Goal: Task Accomplishment & Management: Complete application form

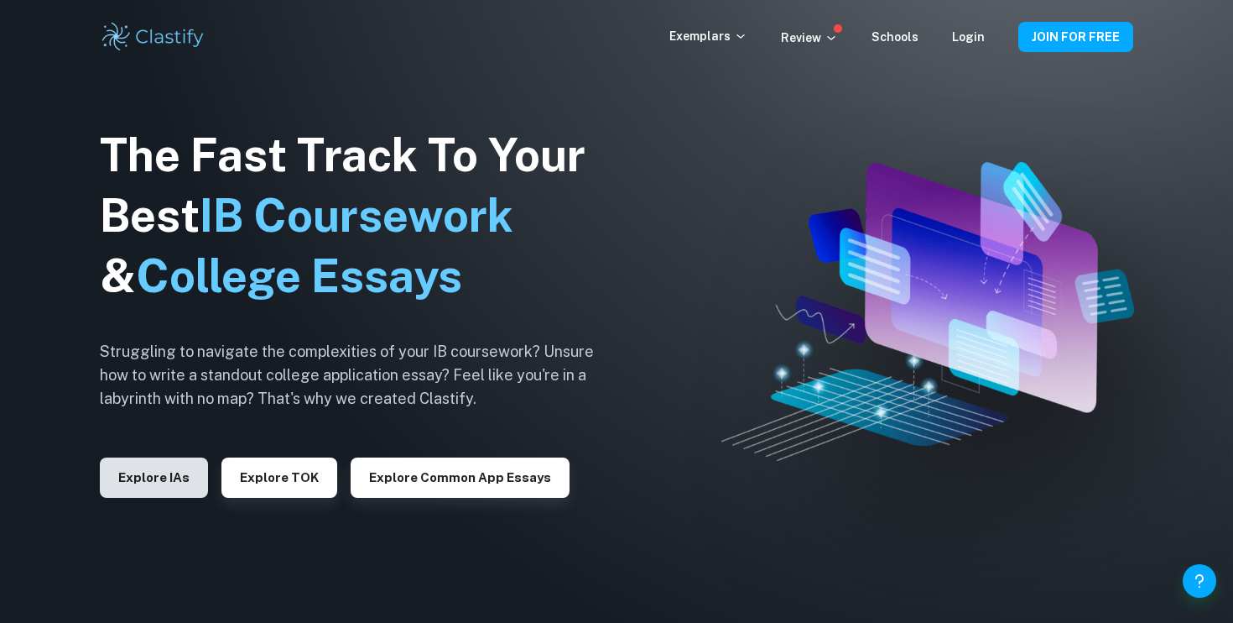
click at [136, 473] on button "Explore IAs" at bounding box center [154, 477] width 108 height 40
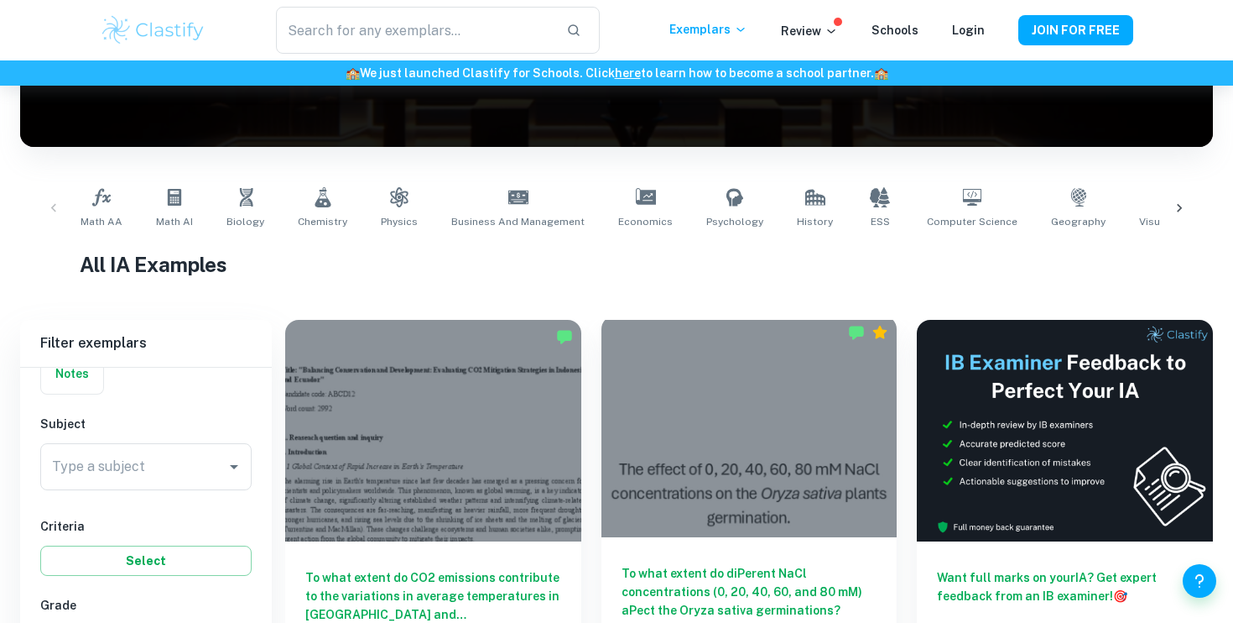
scroll to position [519, 0]
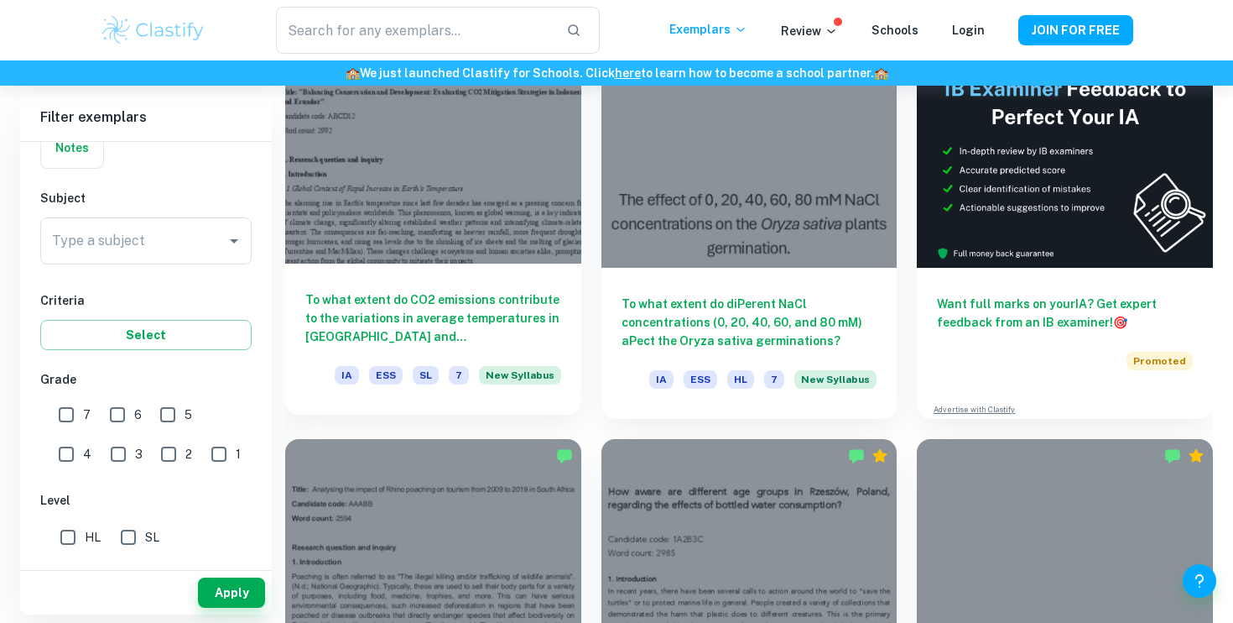
click at [513, 245] on div at bounding box center [433, 153] width 296 height 222
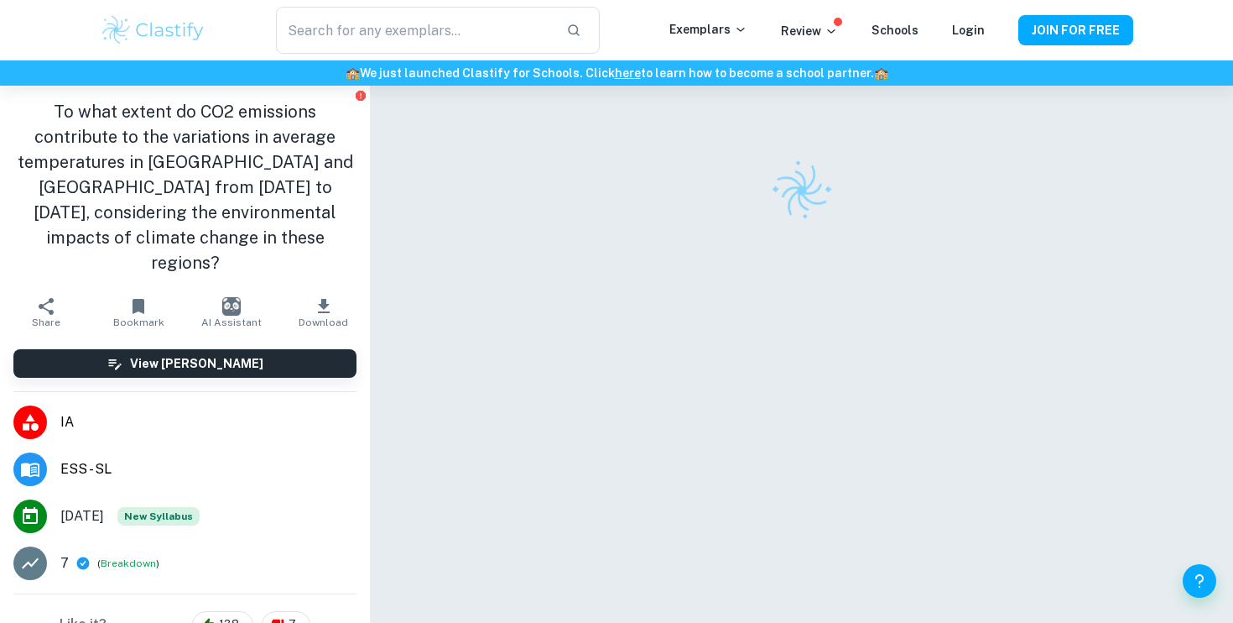
click at [263, 187] on h1 "To what extent do CO2 emissions contribute to the variations in average tempera…" at bounding box center [184, 187] width 343 height 176
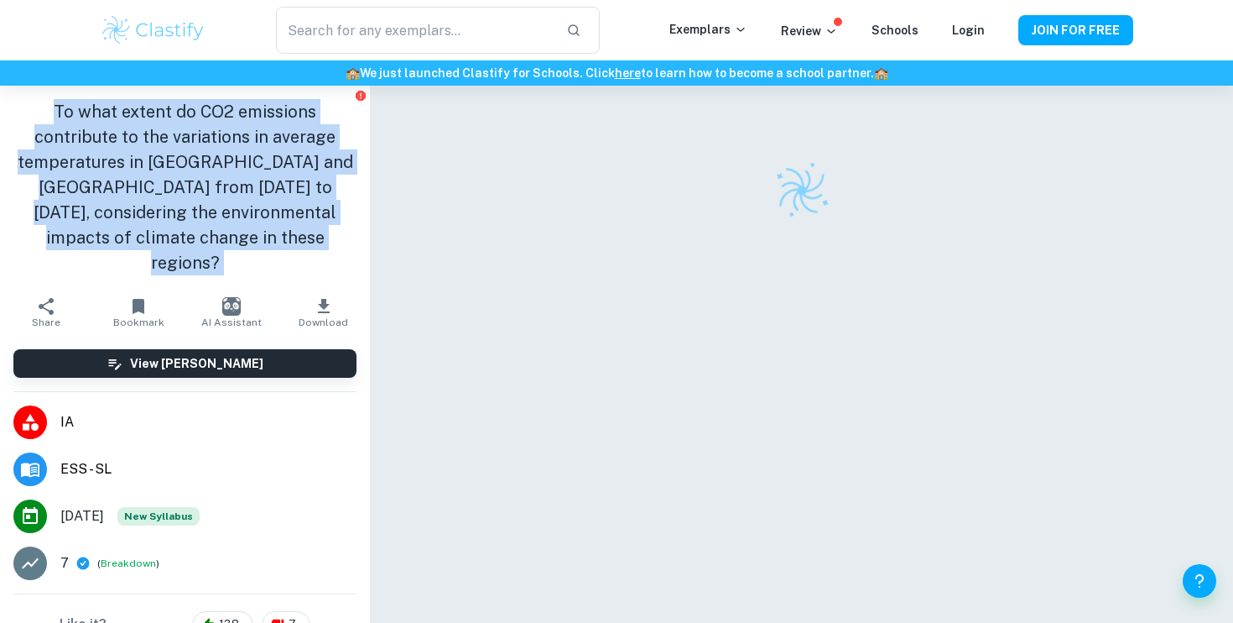
click at [263, 187] on h1 "To what extent do CO2 emissions contribute to the variations in average tempera…" at bounding box center [184, 187] width 343 height 176
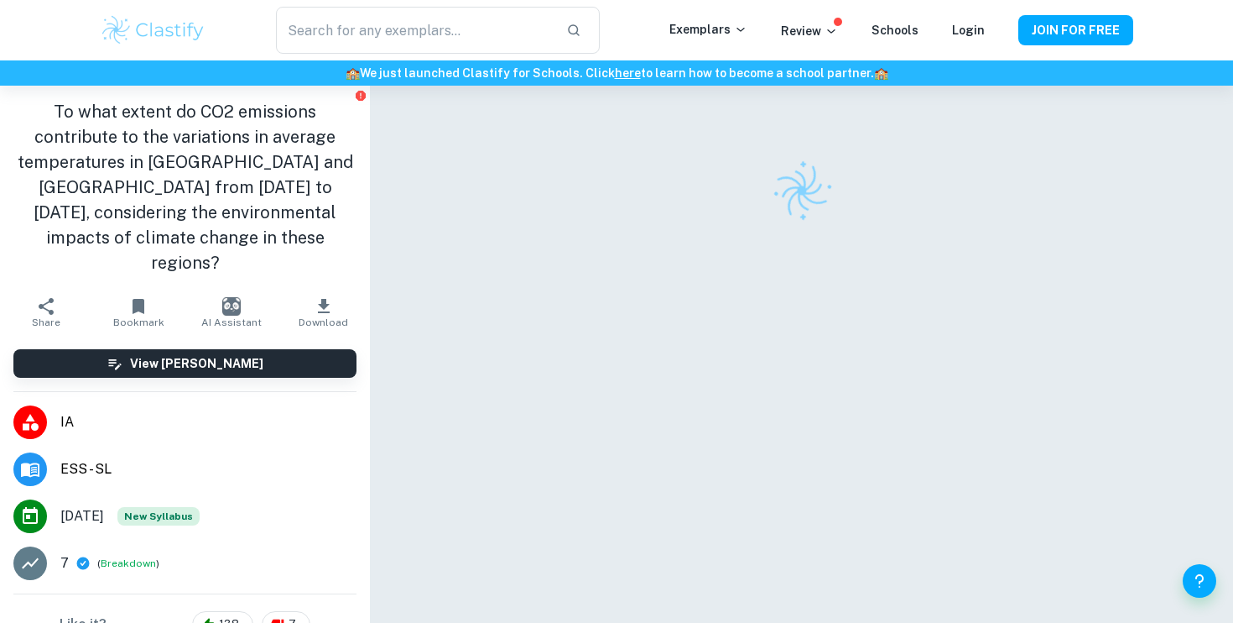
click at [244, 184] on h1 "To what extent do CO2 emissions contribute to the variations in average tempera…" at bounding box center [184, 187] width 343 height 176
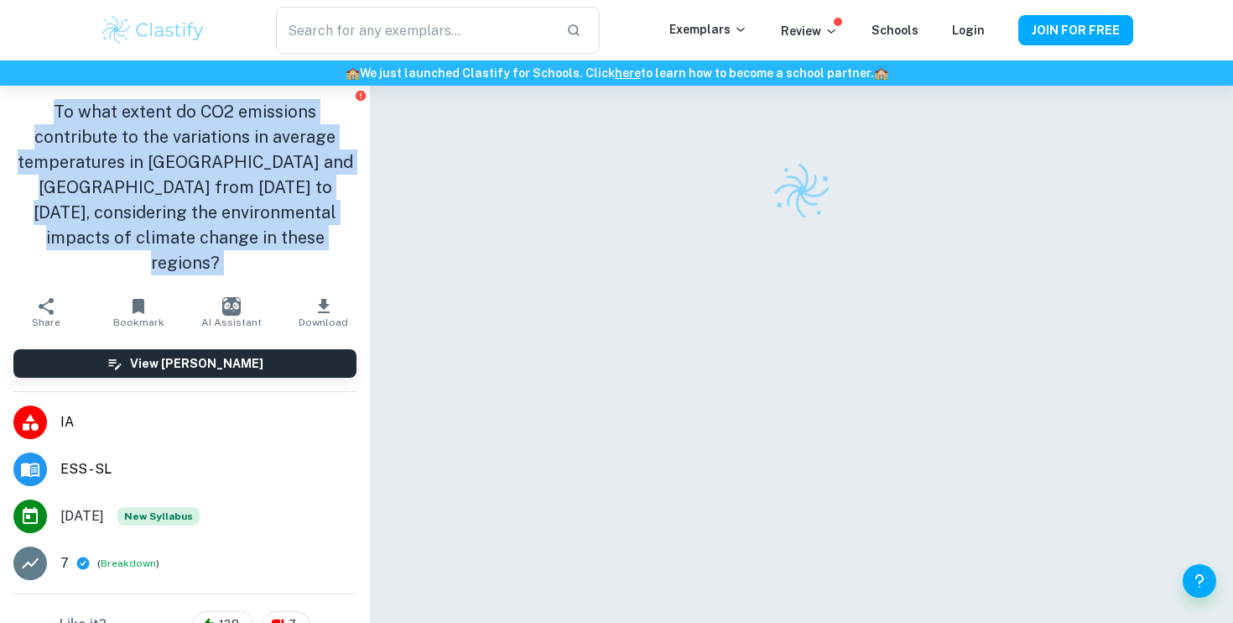
click at [244, 184] on h1 "To what extent do CO2 emissions contribute to the variations in average tempera…" at bounding box center [184, 187] width 343 height 176
click at [212, 190] on h1 "To what extent do CO2 emissions contribute to the variations in average tempera…" at bounding box center [184, 187] width 343 height 176
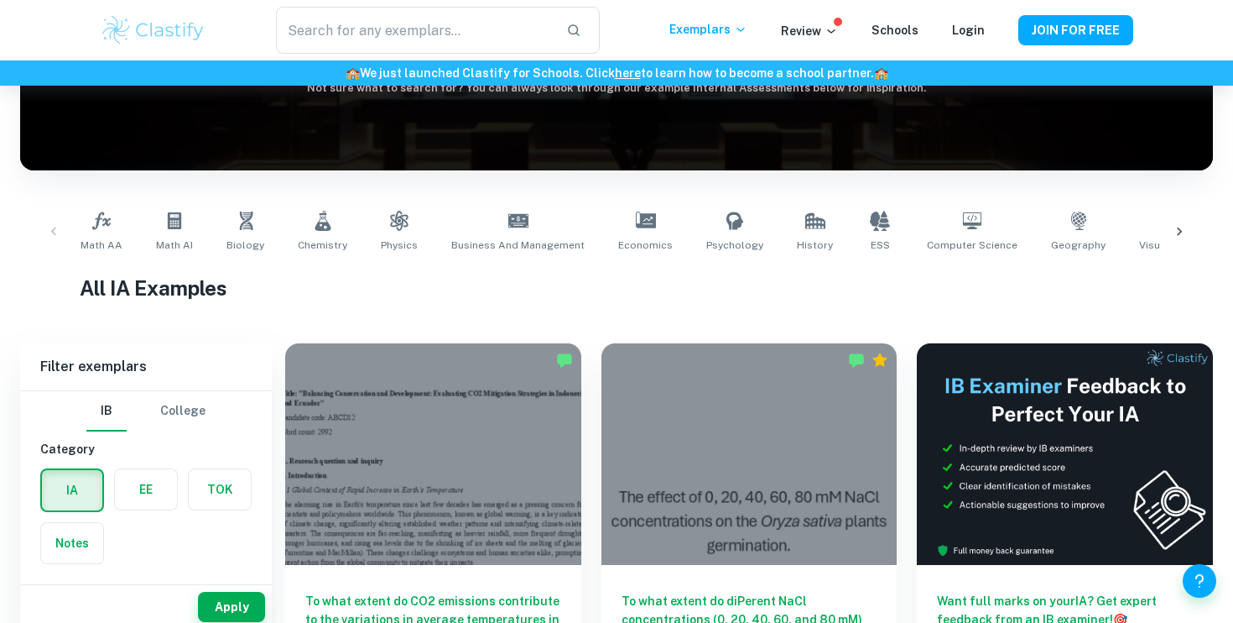
scroll to position [242, 0]
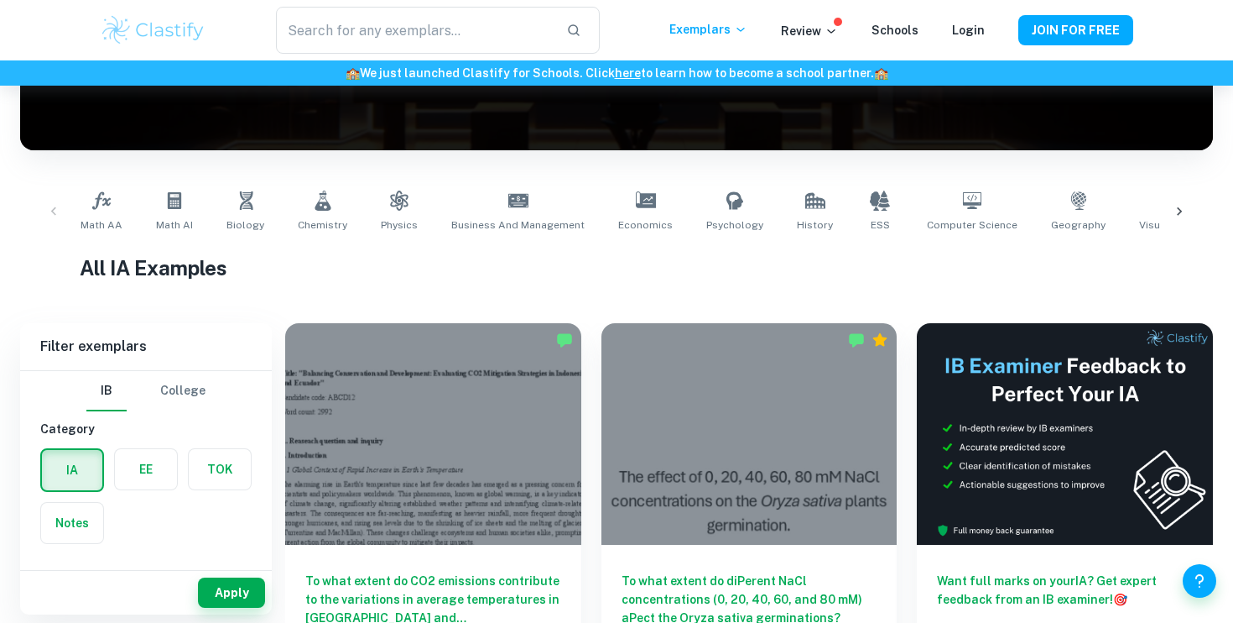
click at [519, 254] on h1 "All IA Examples" at bounding box center [617, 268] width 1074 height 30
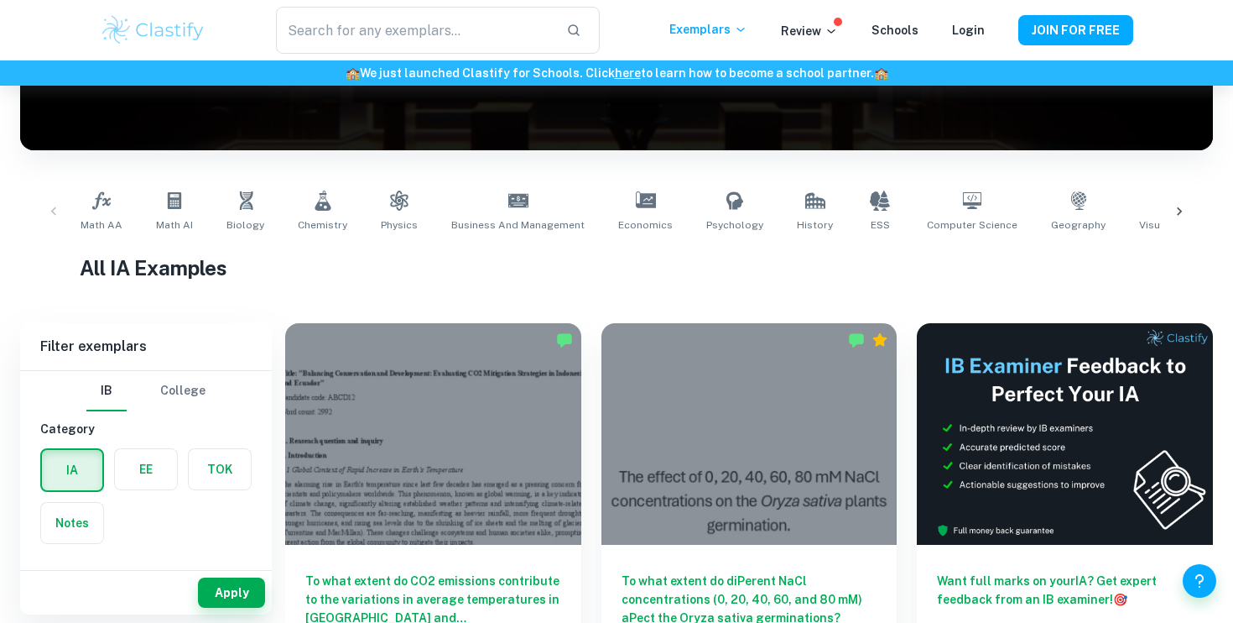
click at [586, 332] on div "To what extent do diPerent NaCl concentrations (0, 20, 40, 60, and 80 mM) aPect…" at bounding box center [739, 499] width 316 height 393
click at [586, 340] on div "To what extent do diPerent NaCl concentrations (0, 20, 40, 60, and 80 mM) aPect…" at bounding box center [739, 499] width 316 height 393
click at [85, 219] on span "Math AA" at bounding box center [102, 224] width 42 height 15
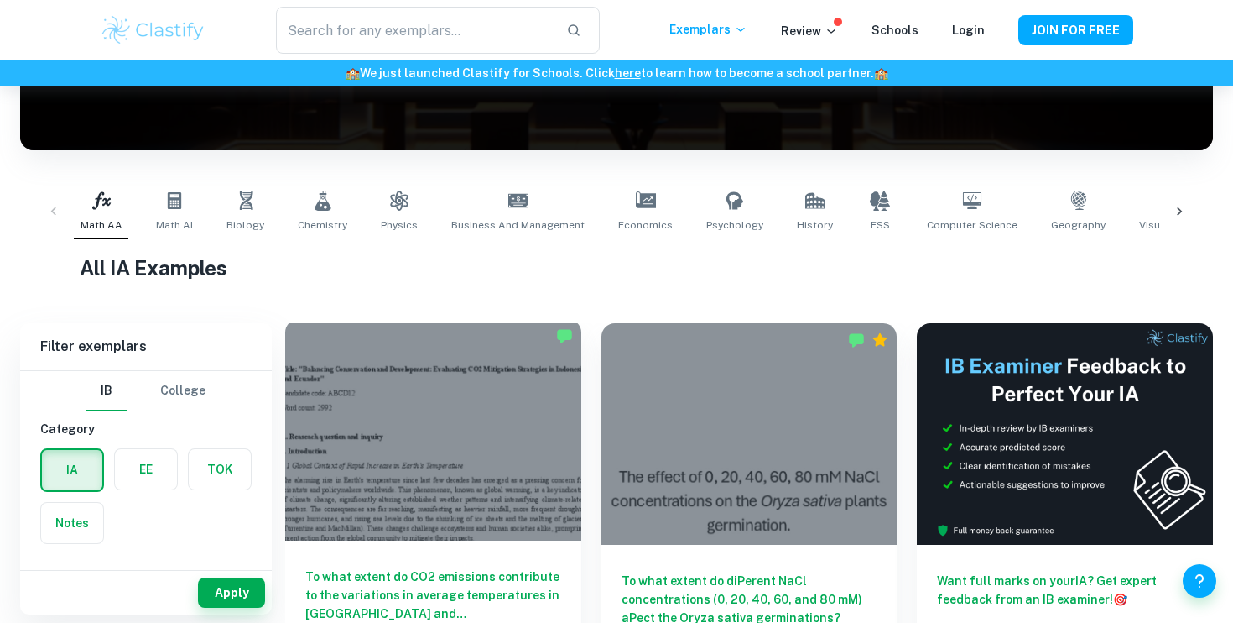
click at [482, 504] on div at bounding box center [433, 430] width 296 height 222
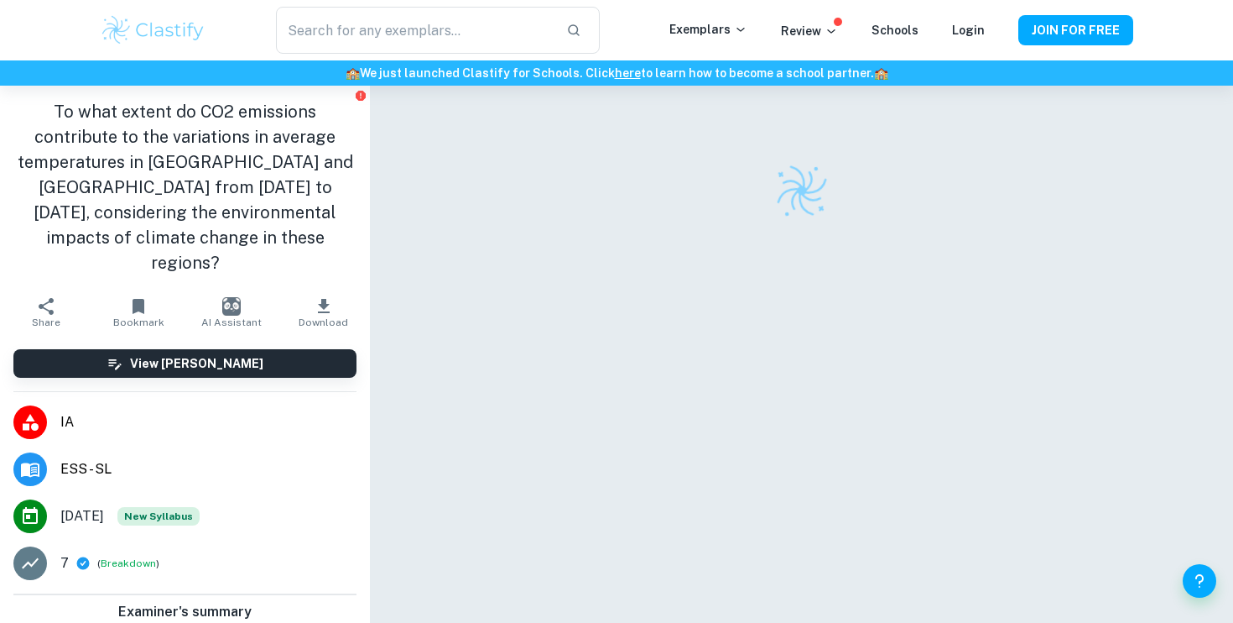
click at [105, 132] on h1 "To what extent do CO2 emissions contribute to the variations in average tempera…" at bounding box center [184, 187] width 343 height 176
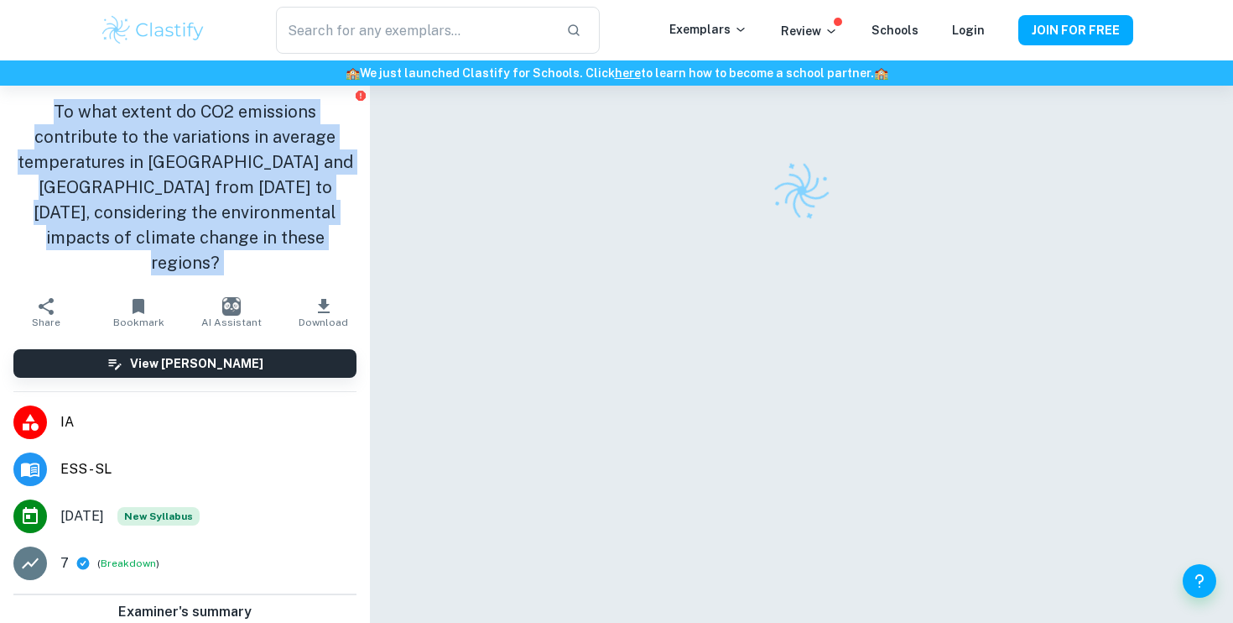
click at [105, 132] on h1 "To what extent do CO2 emissions contribute to the variations in average tempera…" at bounding box center [184, 187] width 343 height 176
click at [105, 131] on h1 "To what extent do CO2 emissions contribute to the variations in average tempera…" at bounding box center [184, 187] width 343 height 176
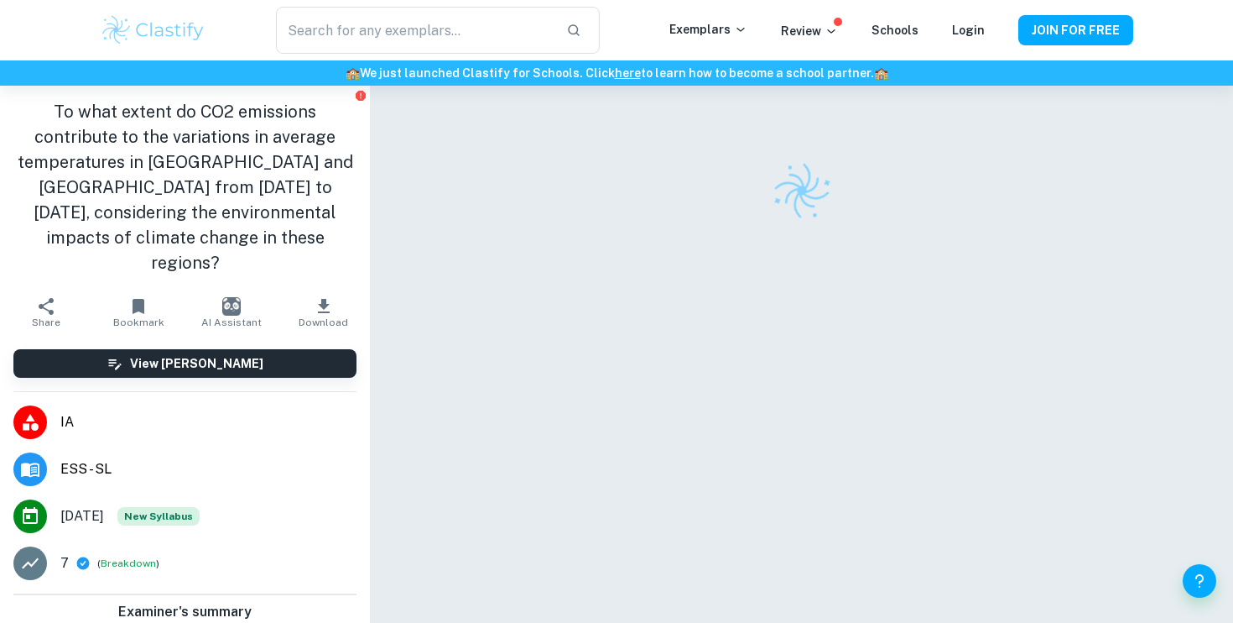
click at [86, 132] on h1 "To what extent do CO2 emissions contribute to the variations in average tempera…" at bounding box center [184, 187] width 343 height 176
click at [128, 149] on h1 "To what extent do CO2 emissions contribute to the variations in average tempera…" at bounding box center [184, 187] width 343 height 176
click at [134, 153] on h1 "To what extent do CO2 emissions contribute to the variations in average tempera…" at bounding box center [184, 187] width 343 height 176
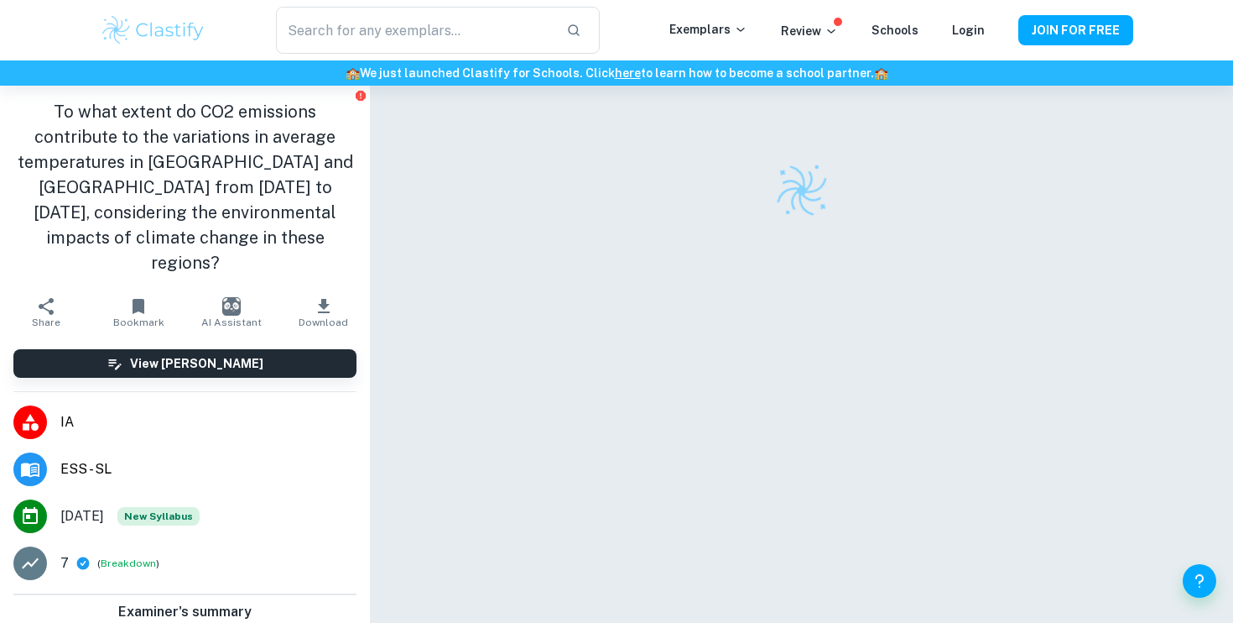
click at [135, 154] on h1 "To what extent do CO2 emissions contribute to the variations in average tempera…" at bounding box center [184, 187] width 343 height 176
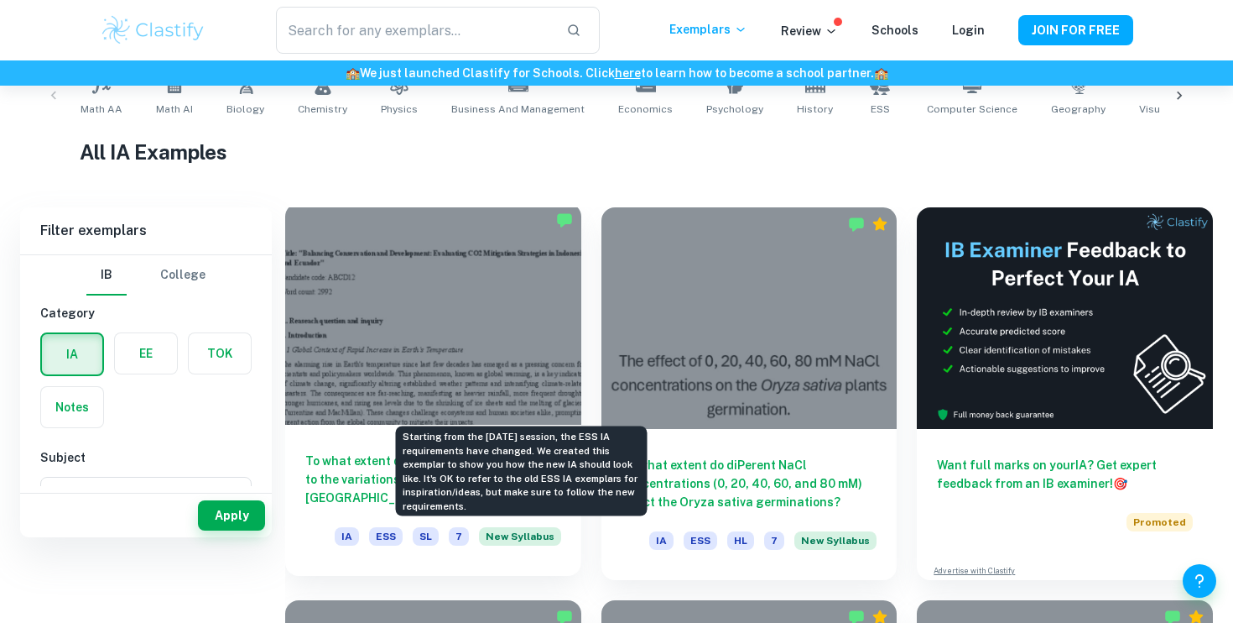
scroll to position [219, 0]
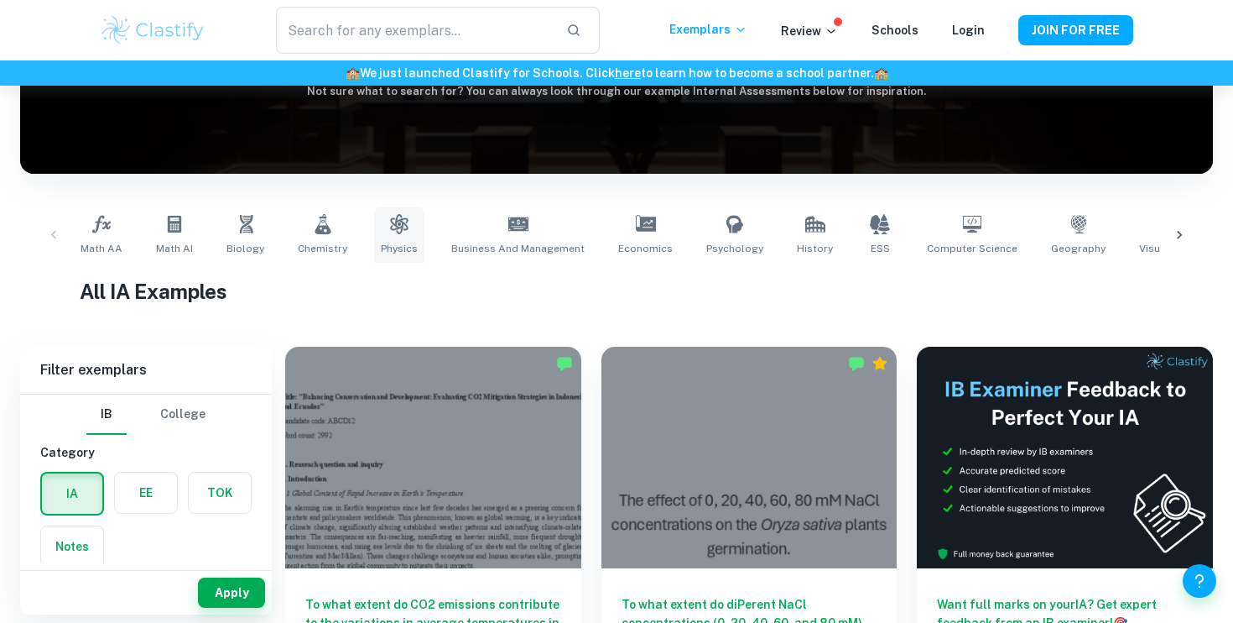
click at [397, 230] on icon at bounding box center [399, 224] width 20 height 20
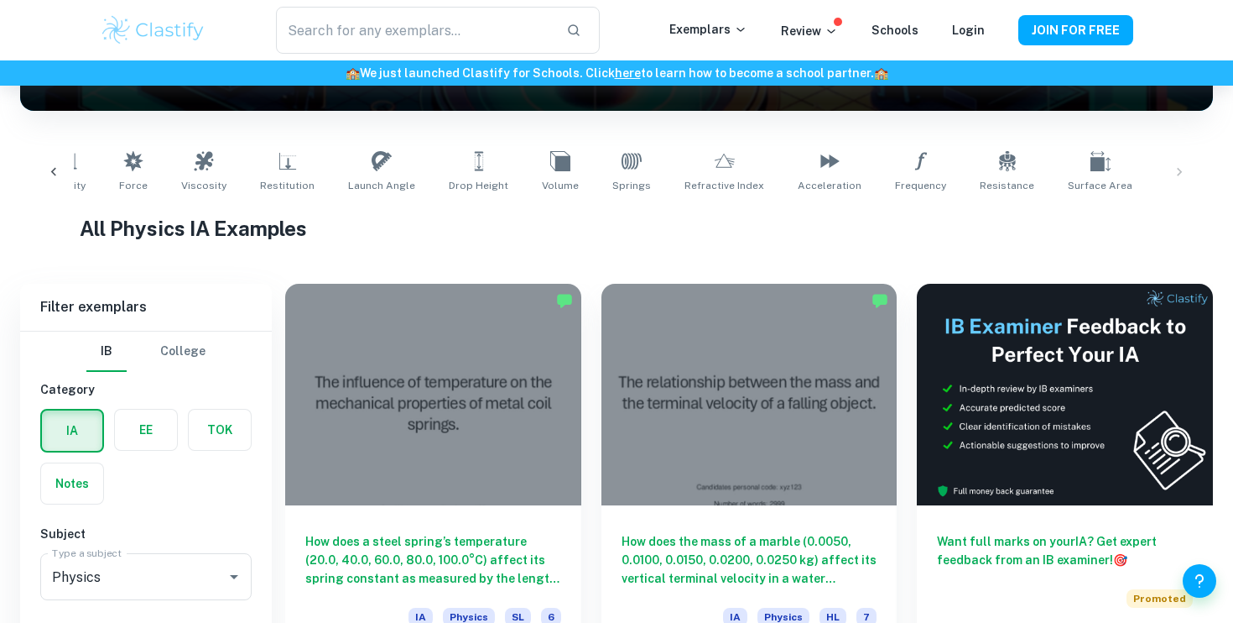
scroll to position [378, 0]
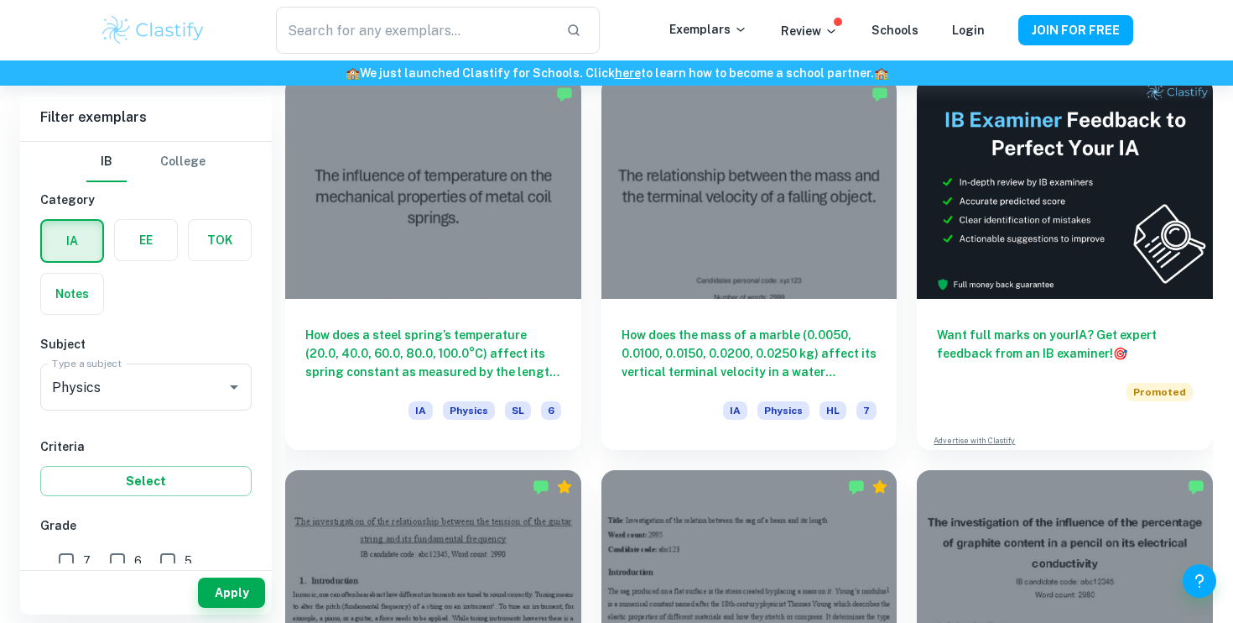
scroll to position [222, 0]
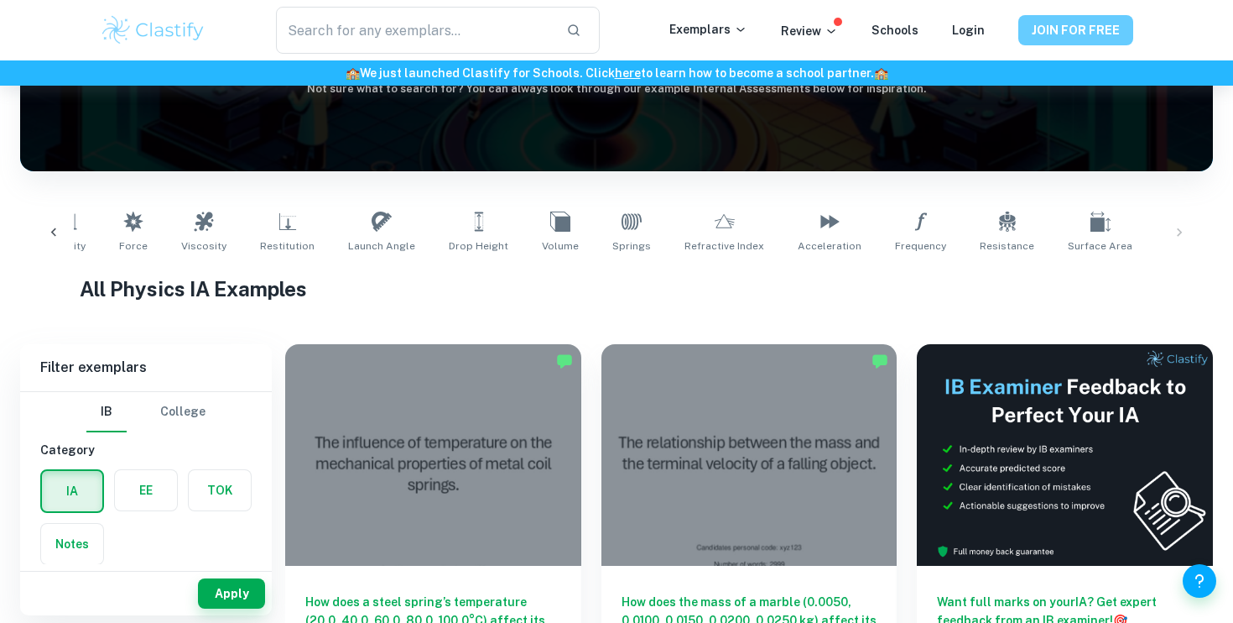
click at [1038, 41] on button "JOIN FOR FREE" at bounding box center [1076, 30] width 115 height 30
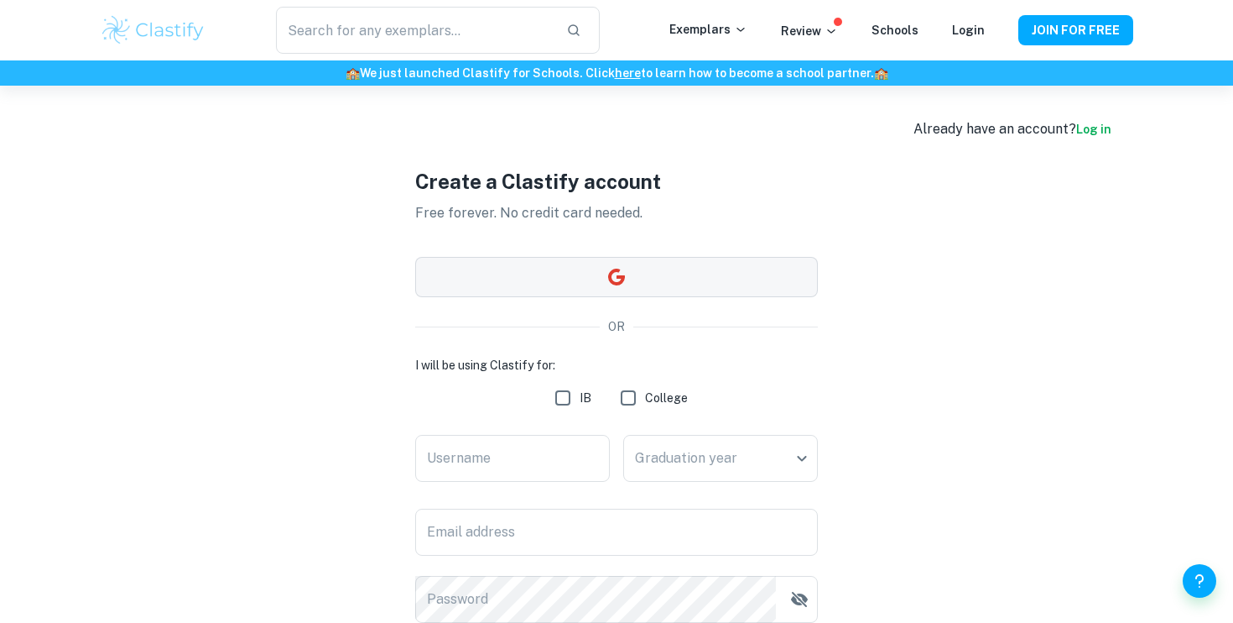
click at [556, 296] on button "button" at bounding box center [616, 277] width 403 height 40
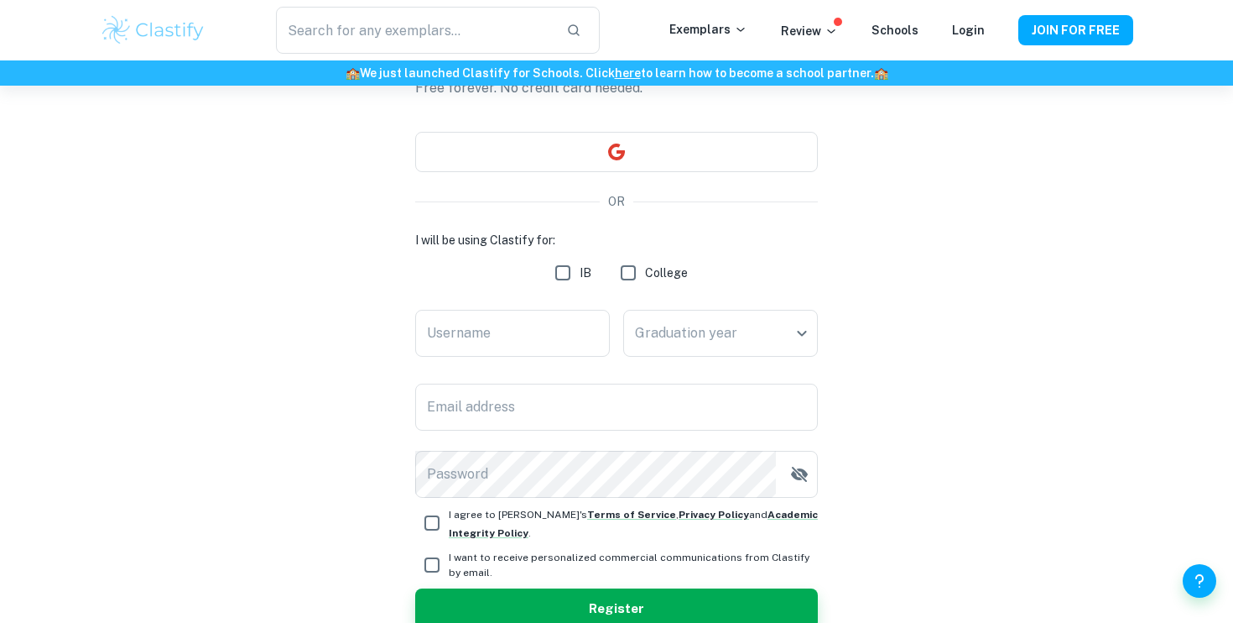
scroll to position [115, 0]
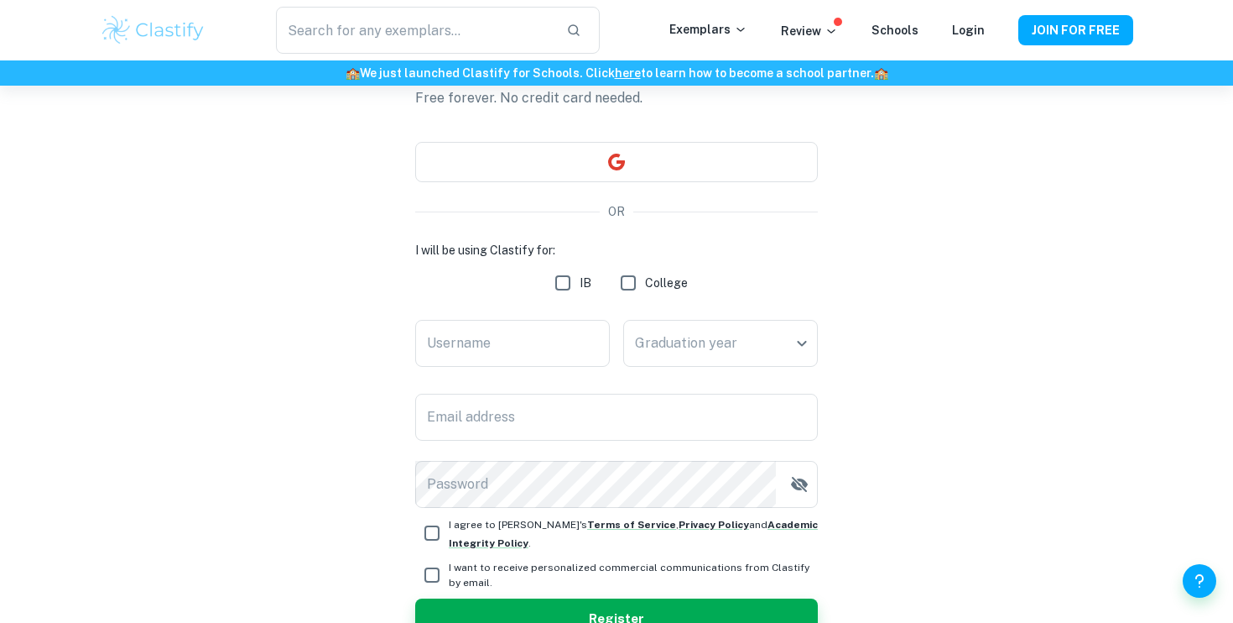
click at [557, 291] on input "IB" at bounding box center [563, 283] width 34 height 34
checkbox input "true"
click at [524, 331] on input "Username" at bounding box center [512, 343] width 195 height 47
click at [711, 368] on div "Date of final exams ​ Date of final exams" at bounding box center [720, 347] width 195 height 54
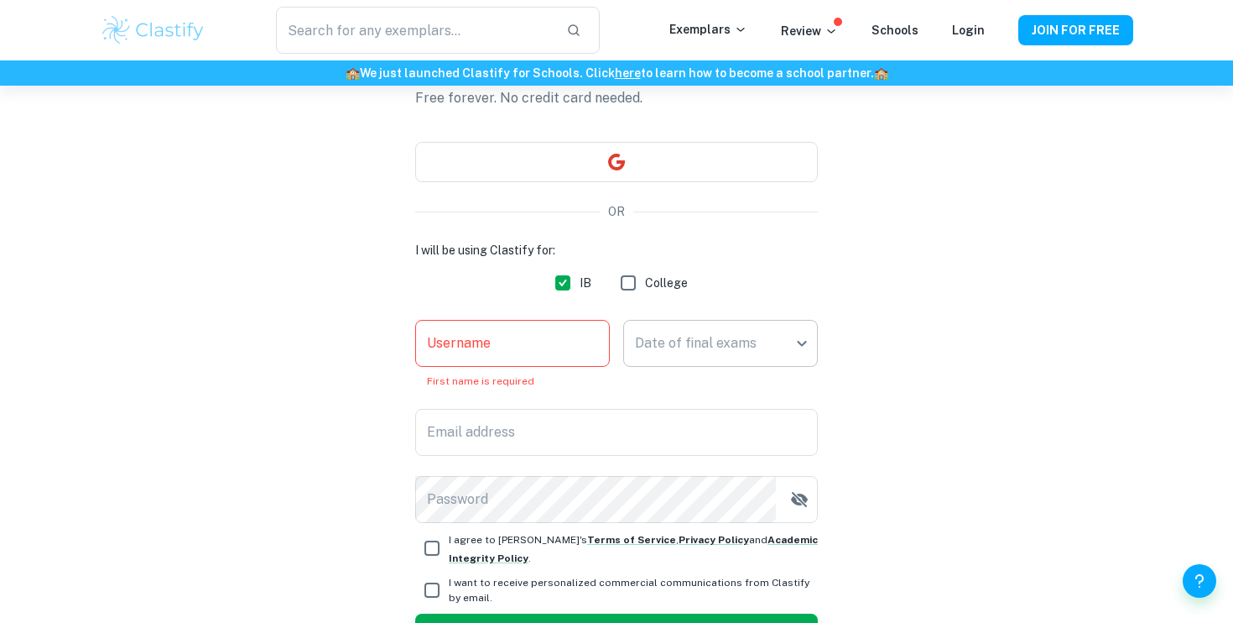
click at [710, 357] on body "We value your privacy We use cookies to enhance your browsing experience, serve…" at bounding box center [616, 282] width 1233 height 623
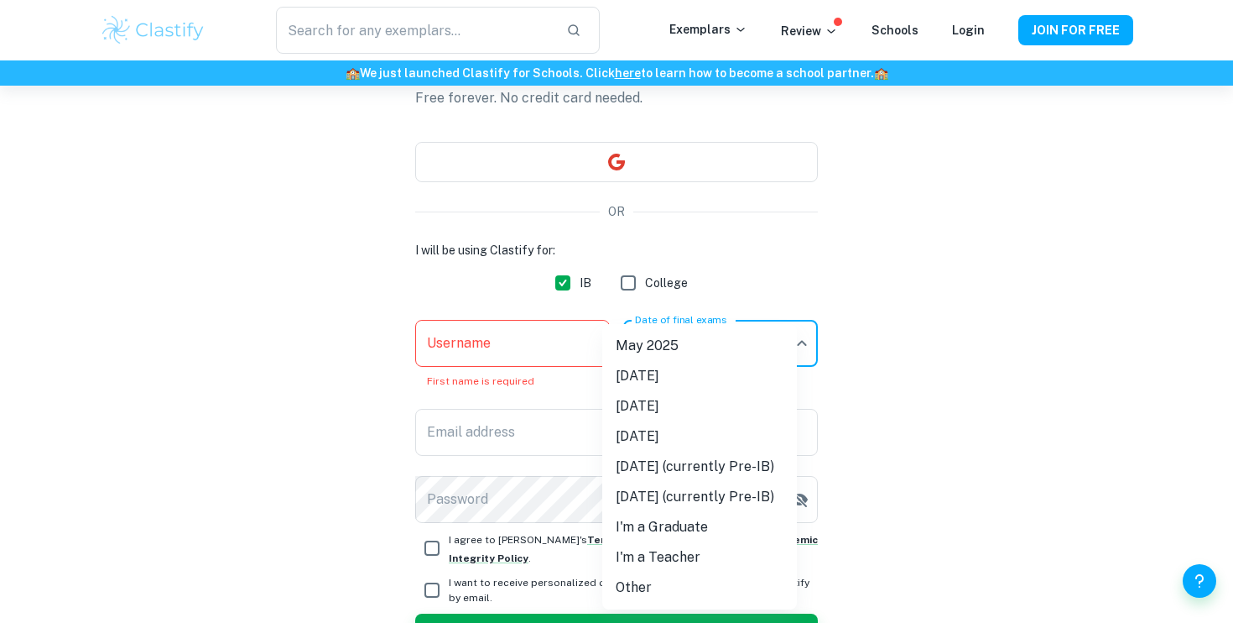
click at [541, 357] on div at bounding box center [616, 311] width 1233 height 623
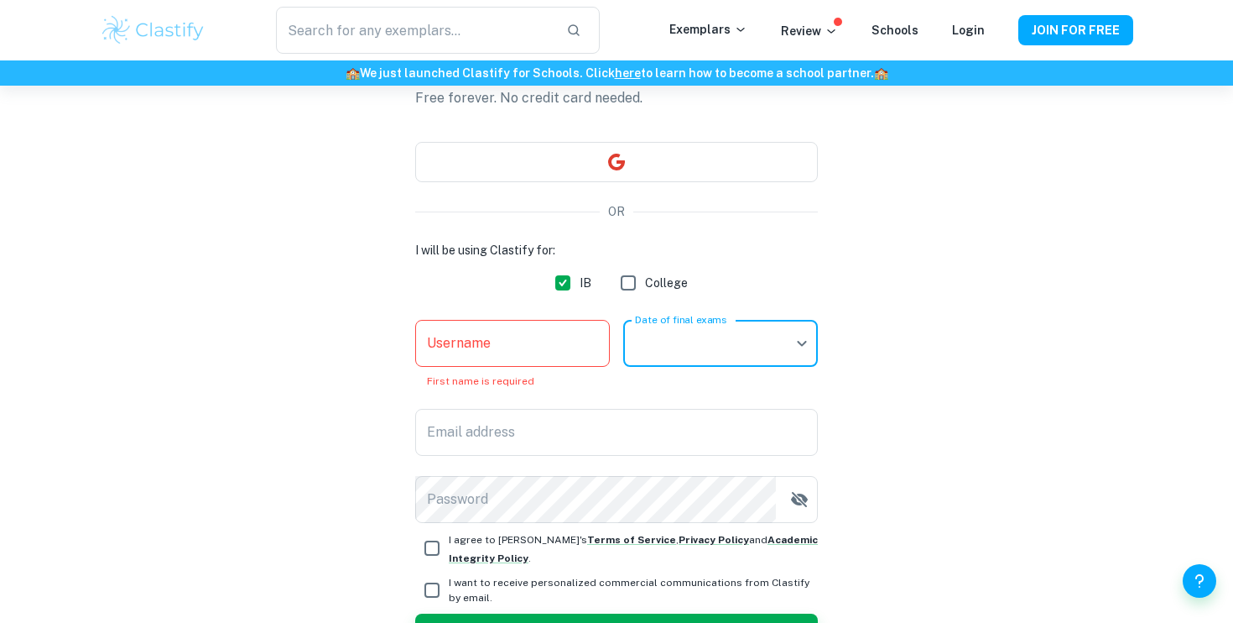
click at [528, 355] on input "Username" at bounding box center [512, 343] width 195 height 47
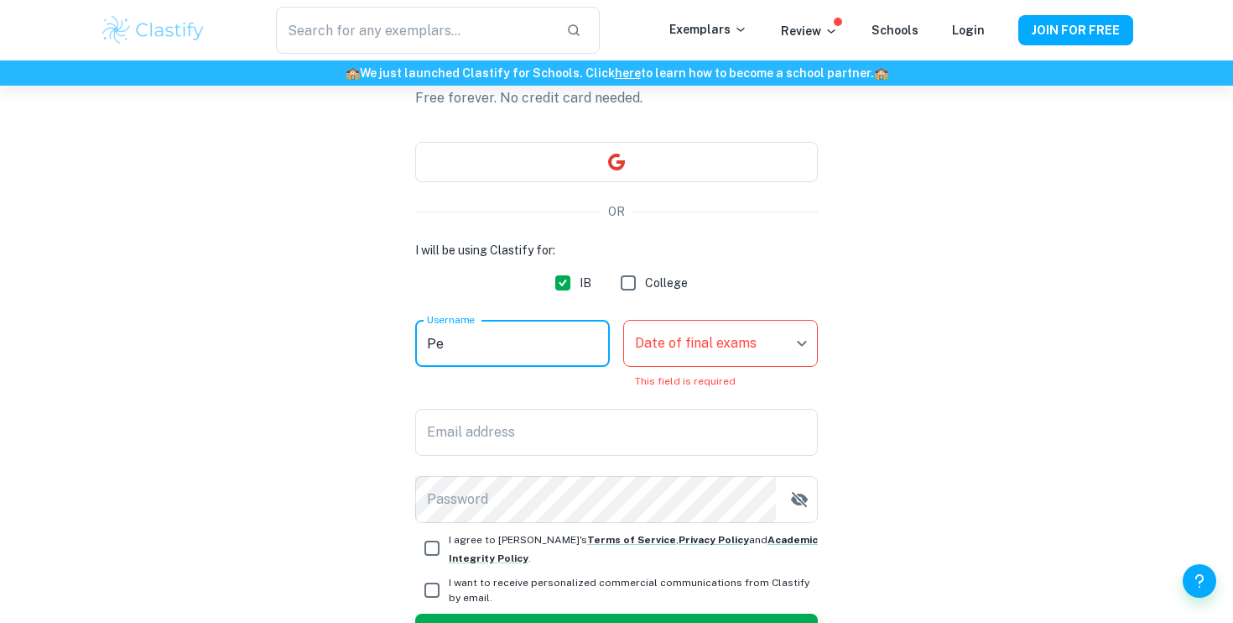
type input "P"
type input "J"
type input "[PERSON_NAME]"
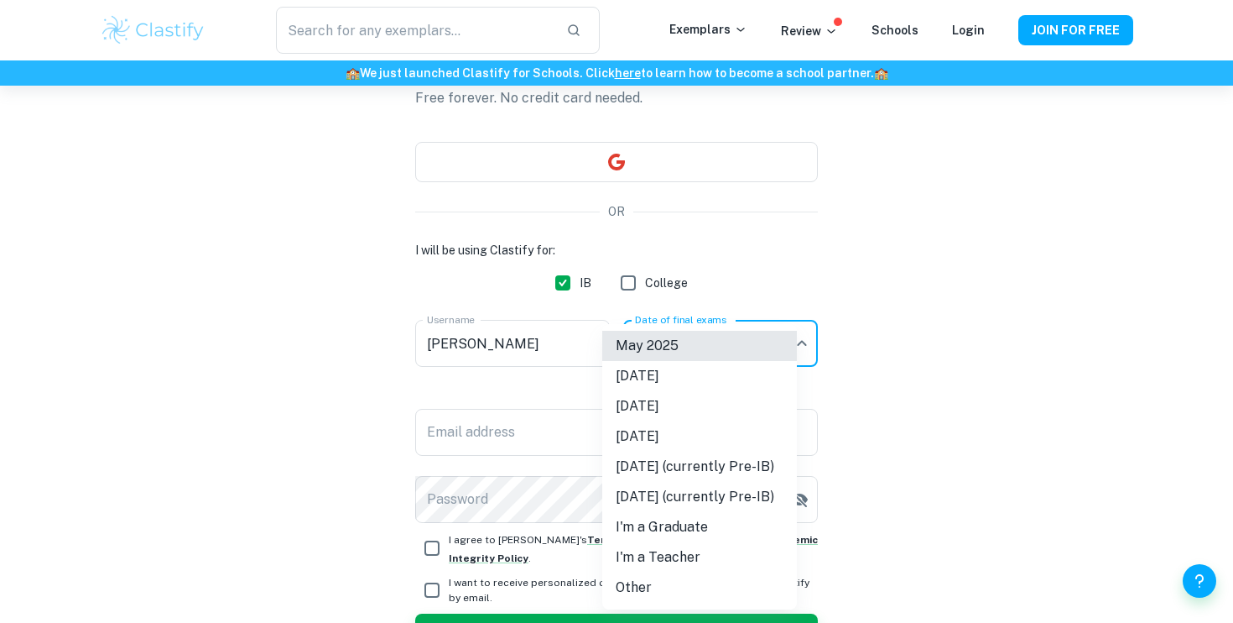
click at [722, 357] on body "We value your privacy We use cookies to enhance your browsing experience, serve…" at bounding box center [616, 282] width 1233 height 623
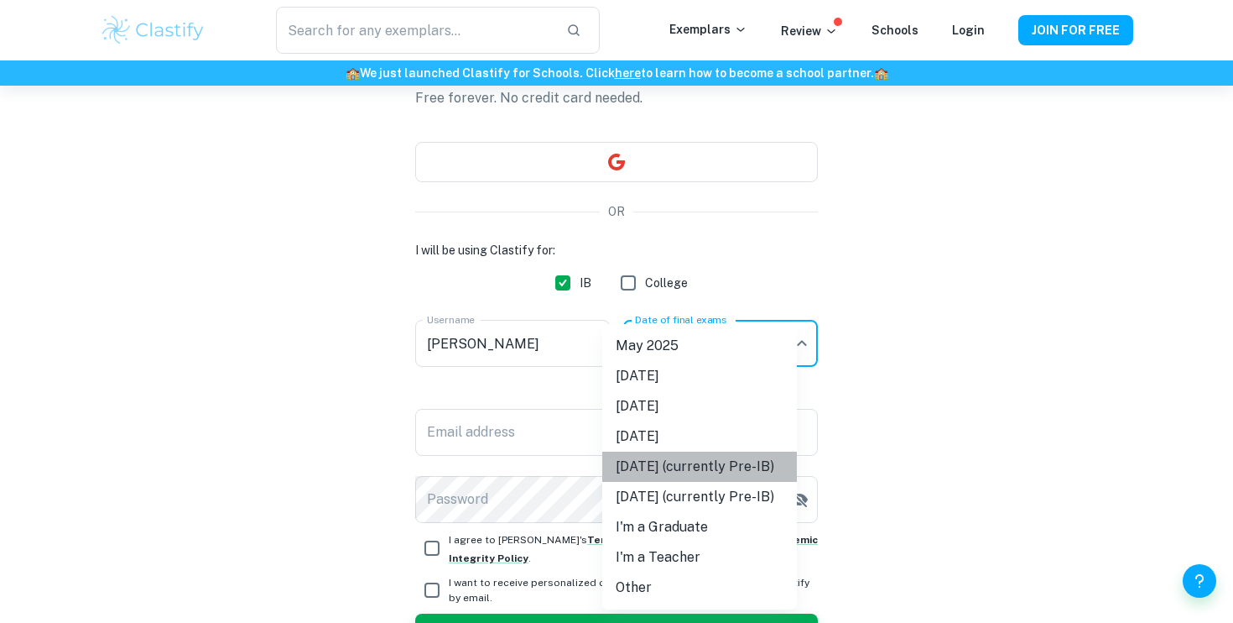
click at [729, 471] on li "[DATE] (currently Pre-IB)" at bounding box center [699, 466] width 195 height 30
type input "M27"
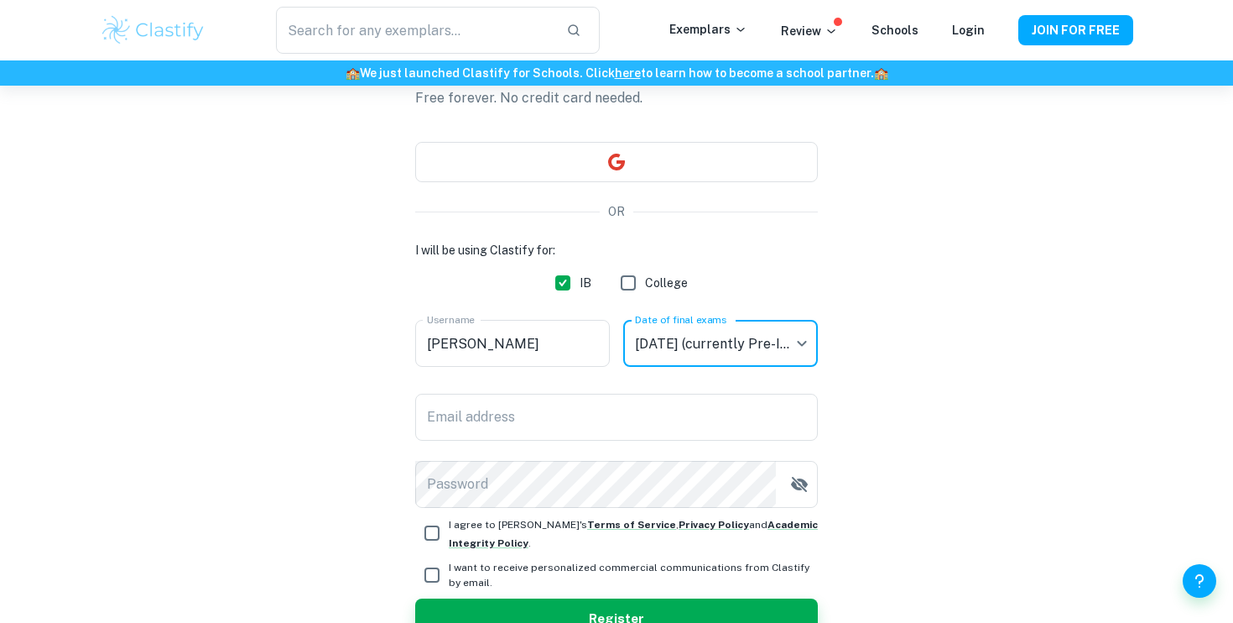
click at [528, 390] on div "I will be using Clastify for: IB College Username [PERSON_NAME] Username Date o…" at bounding box center [616, 374] width 403 height 267
click at [528, 434] on input "Email address" at bounding box center [616, 417] width 403 height 47
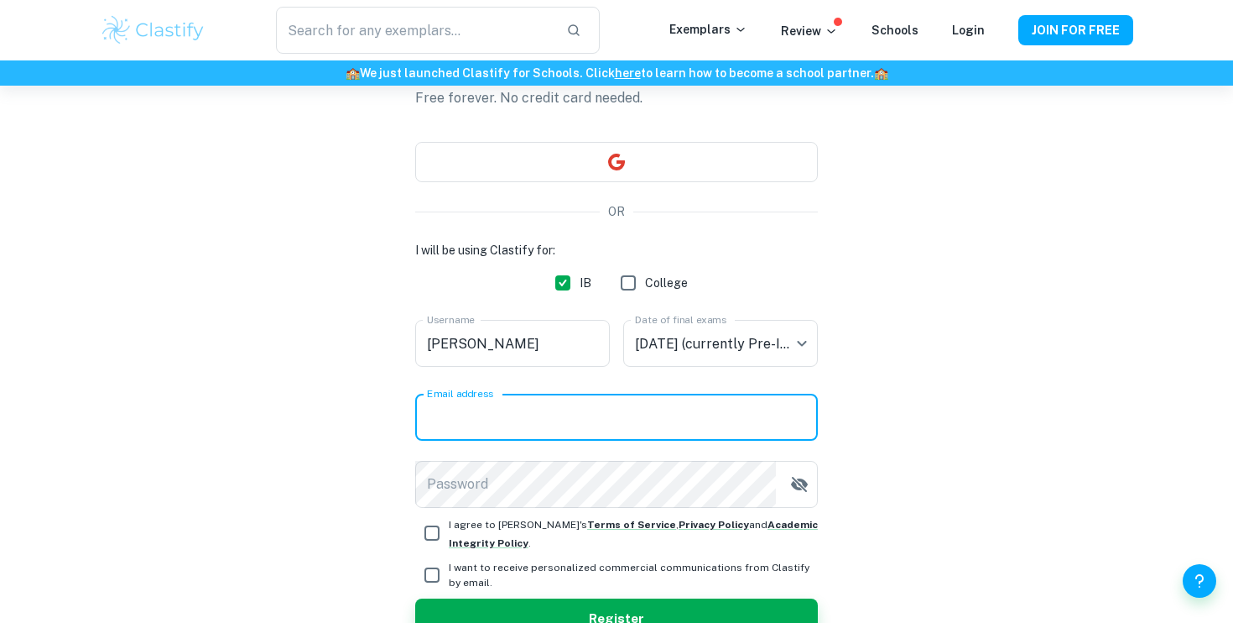
type input "[EMAIL_ADDRESS][DOMAIN_NAME]"
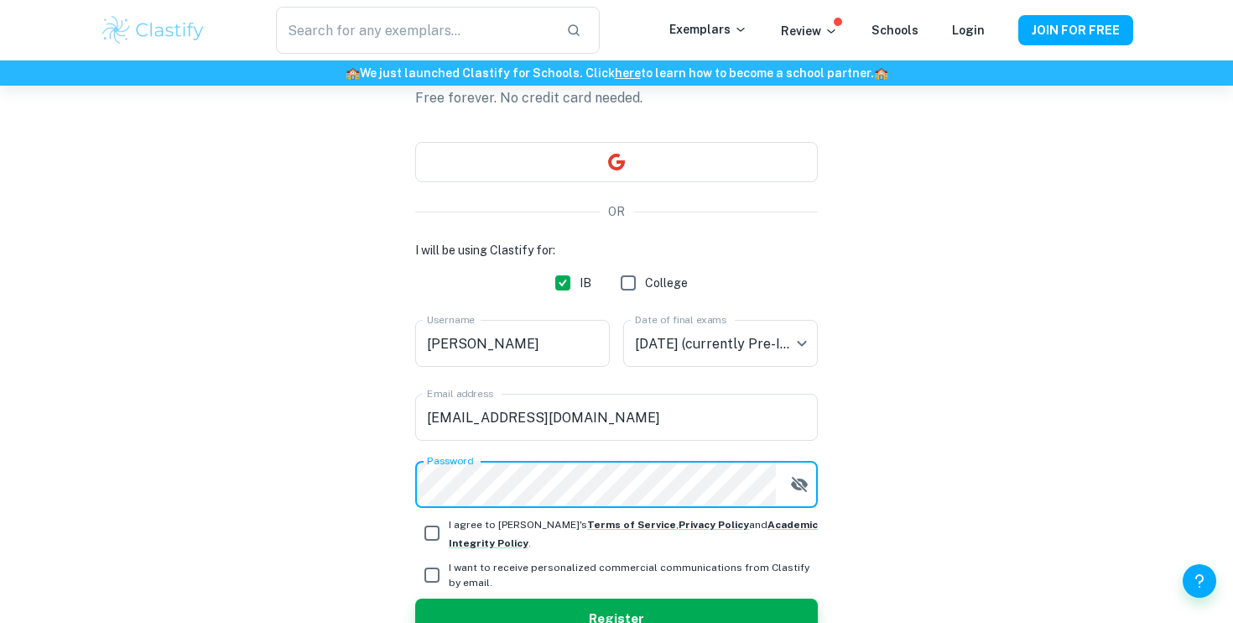
click at [795, 488] on icon "button" at bounding box center [800, 484] width 20 height 20
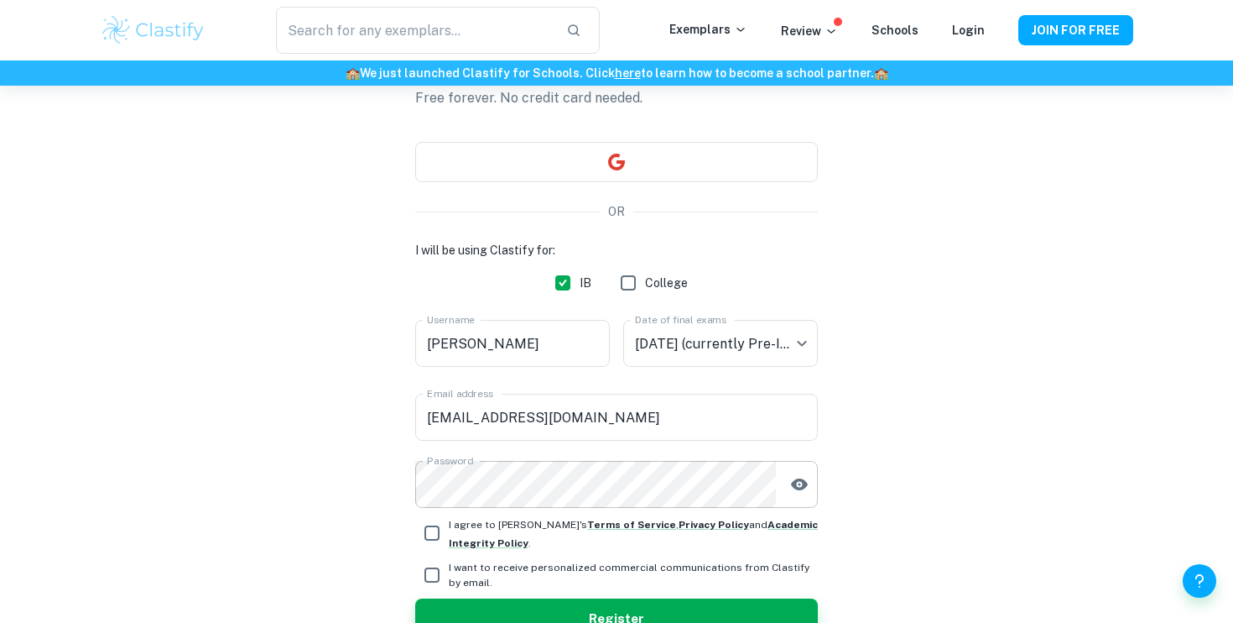
click at [795, 487] on icon "button" at bounding box center [799, 484] width 17 height 12
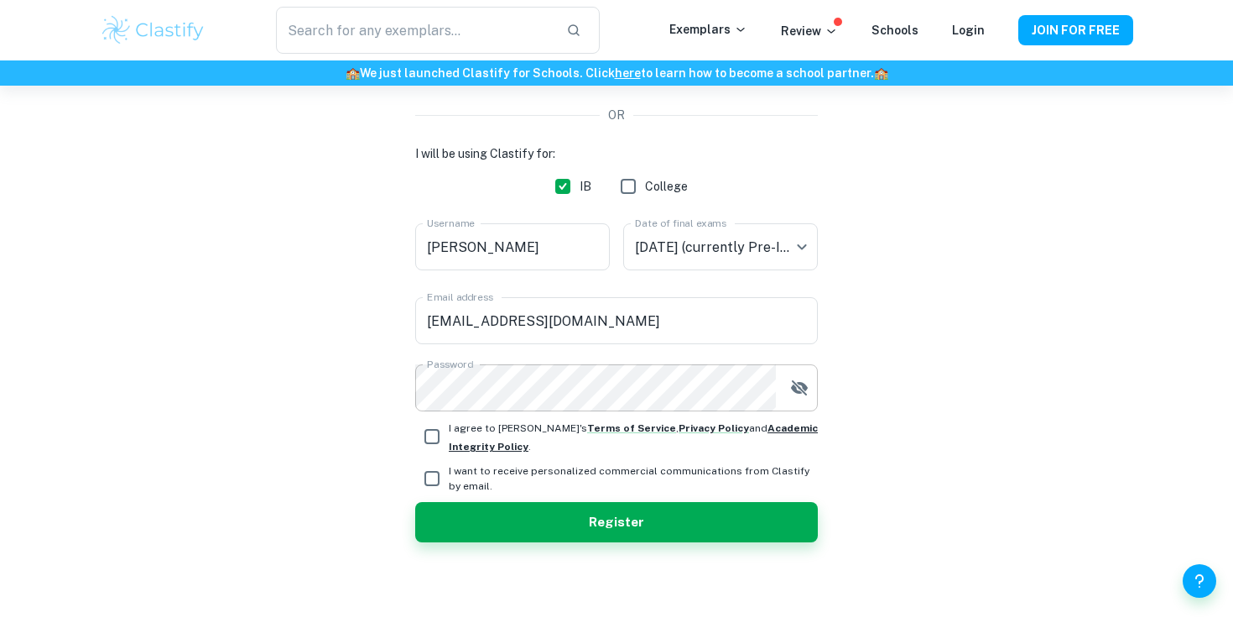
click at [455, 443] on strong "Academic Integrity Policy" at bounding box center [633, 437] width 369 height 30
click at [420, 443] on input "I agree to [PERSON_NAME]'s Terms of Service , Privacy Policy and Academic Integ…" at bounding box center [432, 437] width 34 height 34
checkbox input "true"
click at [430, 472] on input "I want to receive personalized commercial communications from Clastify by email." at bounding box center [432, 478] width 34 height 34
checkbox input "true"
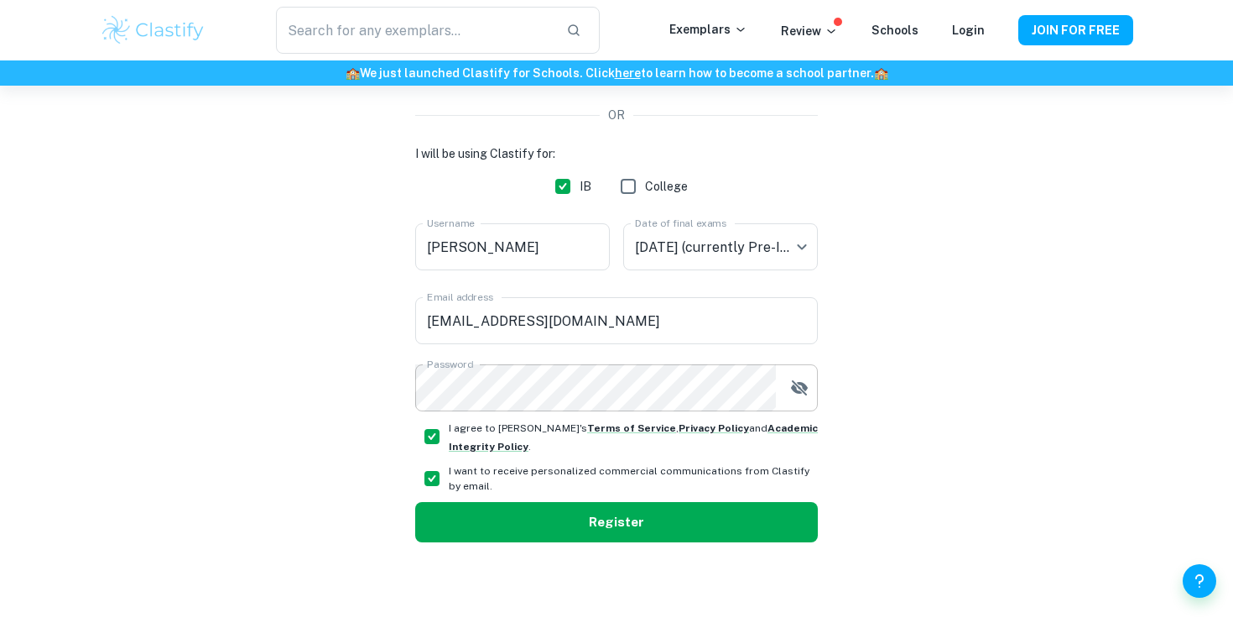
click at [496, 528] on button "Register" at bounding box center [616, 522] width 403 height 40
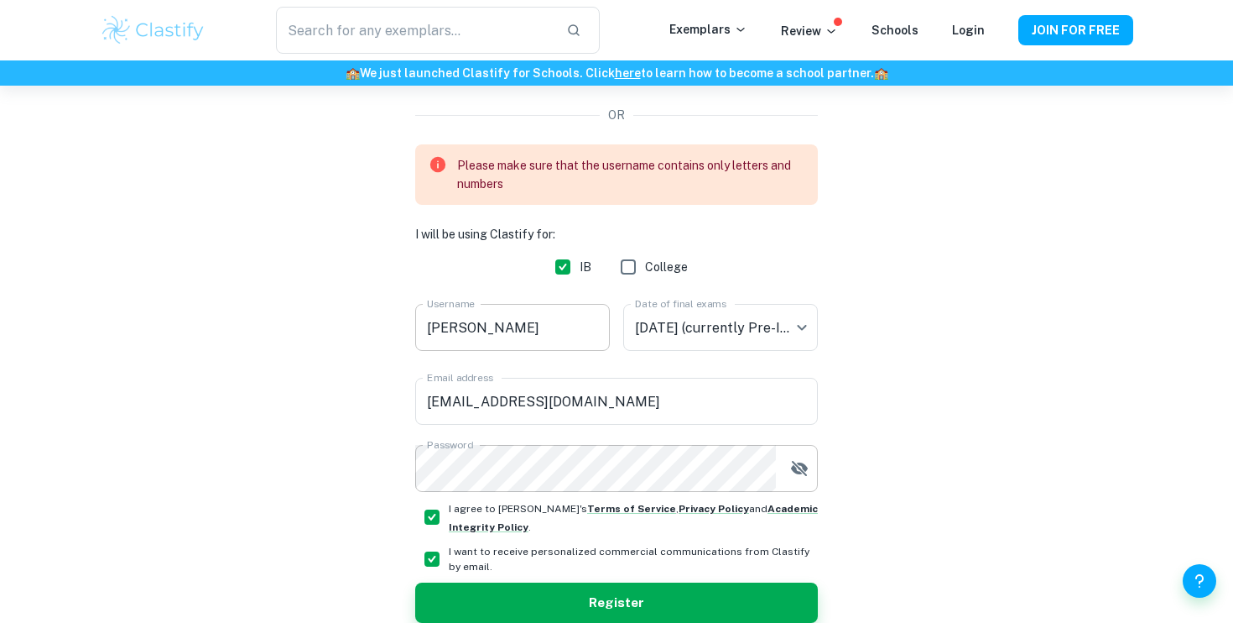
click at [466, 331] on input "[PERSON_NAME]" at bounding box center [512, 327] width 195 height 47
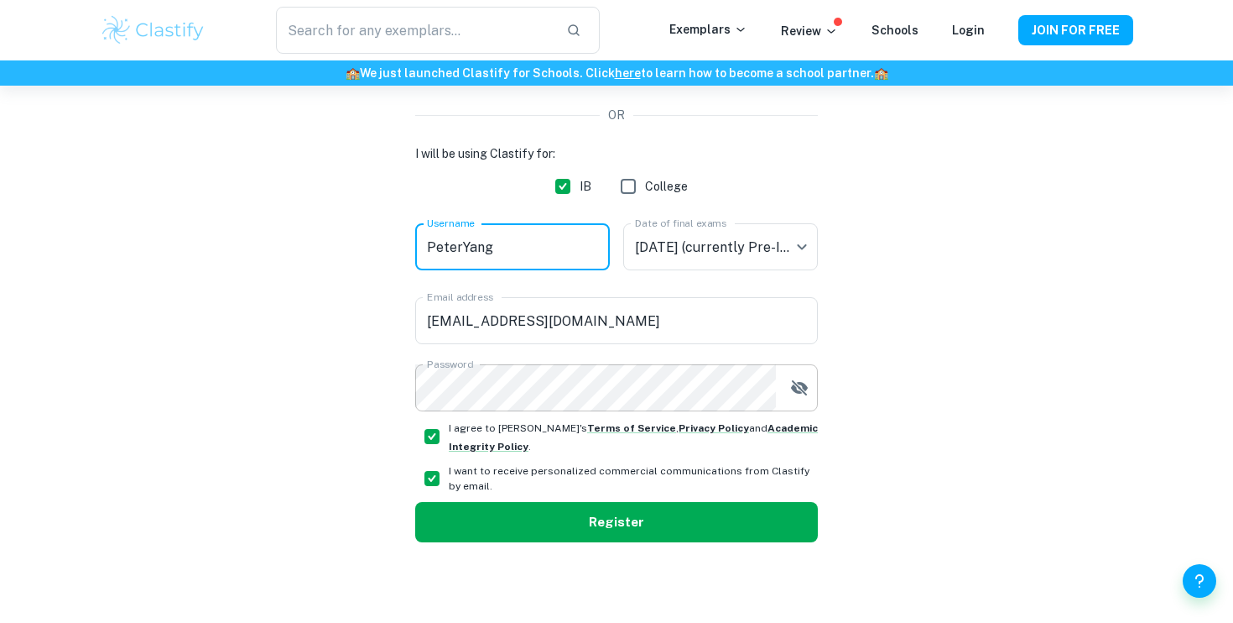
type input "PeterYang"
click at [530, 519] on button "Register" at bounding box center [616, 522] width 403 height 40
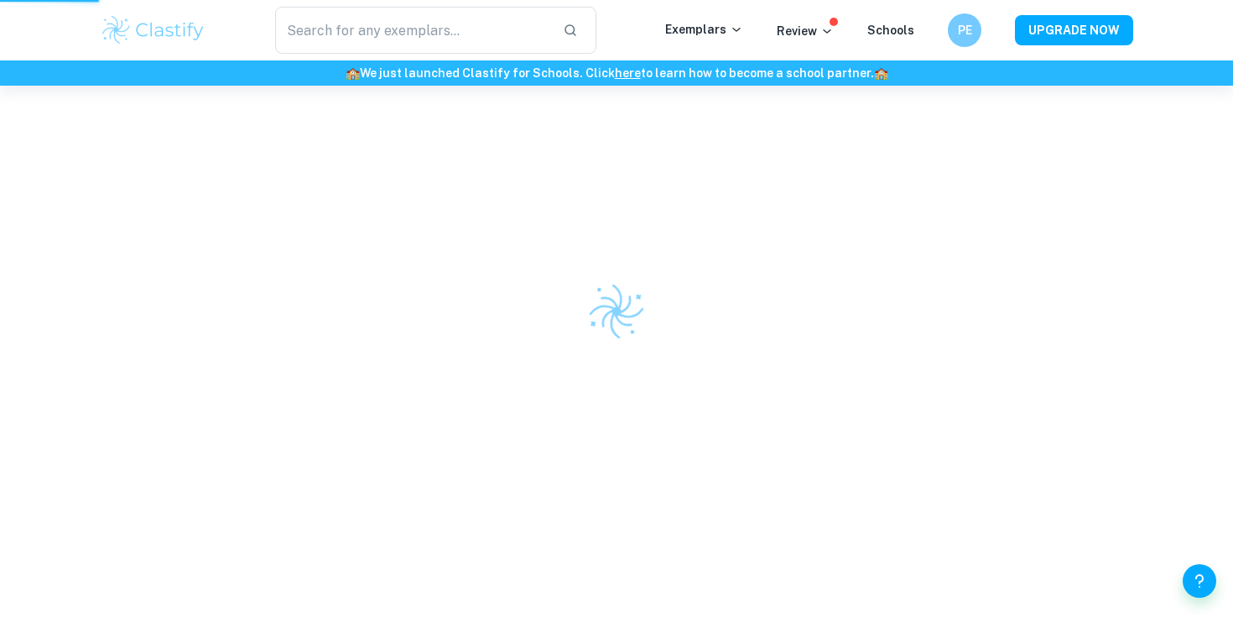
scroll to position [86, 0]
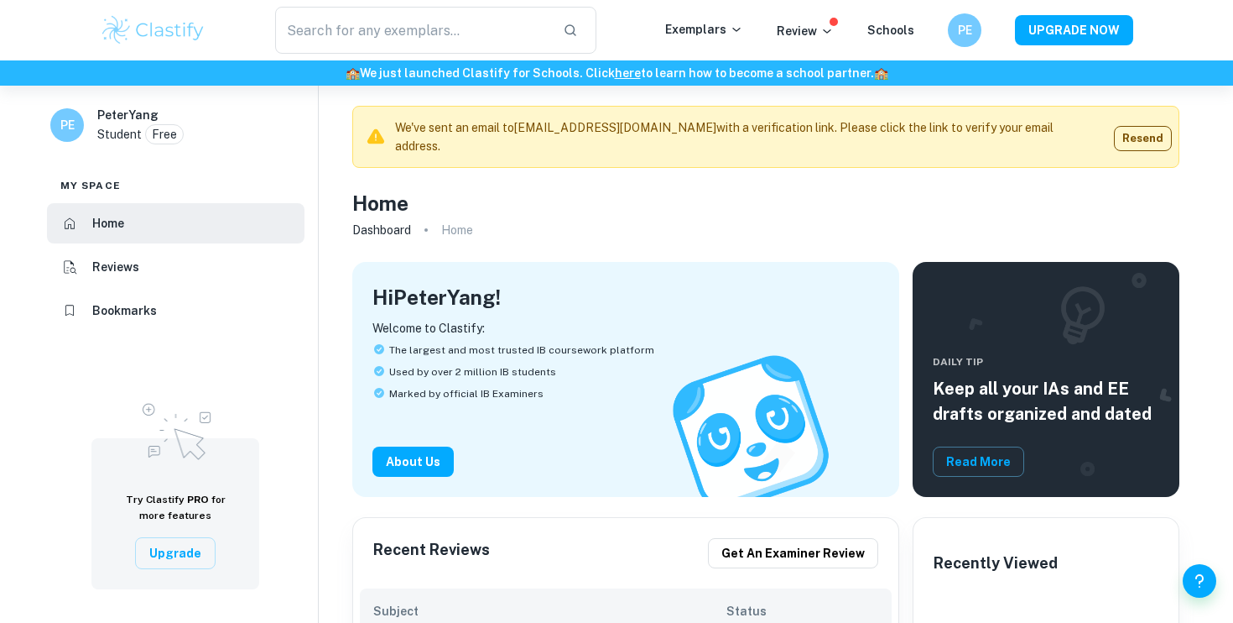
click at [143, 32] on img at bounding box center [153, 30] width 107 height 34
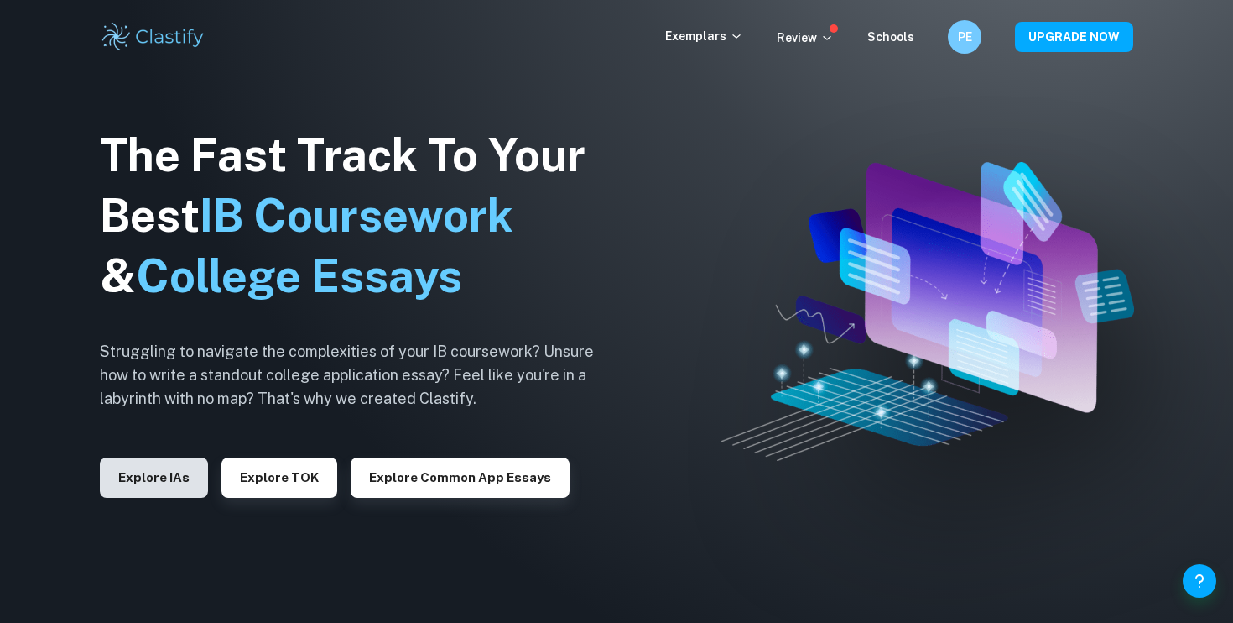
click at [160, 485] on button "Explore IAs" at bounding box center [154, 477] width 108 height 40
click at [510, 360] on h6 "Struggling to navigate the complexities of your IB coursework? Unsure how to wr…" at bounding box center [360, 375] width 520 height 70
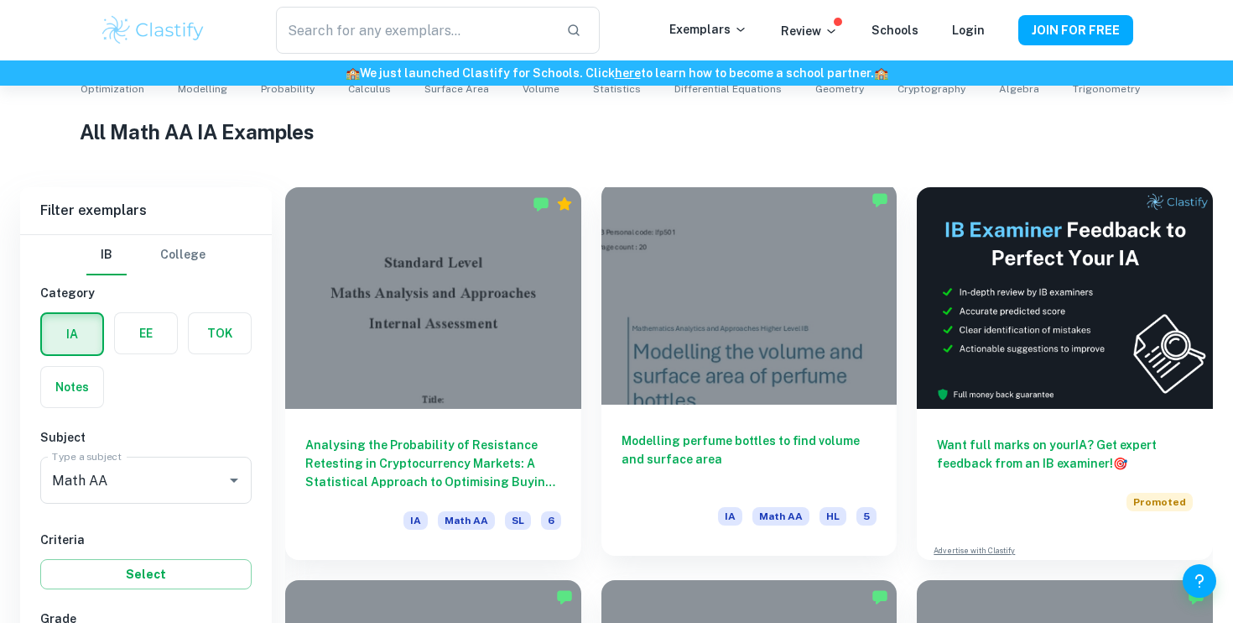
scroll to position [741, 0]
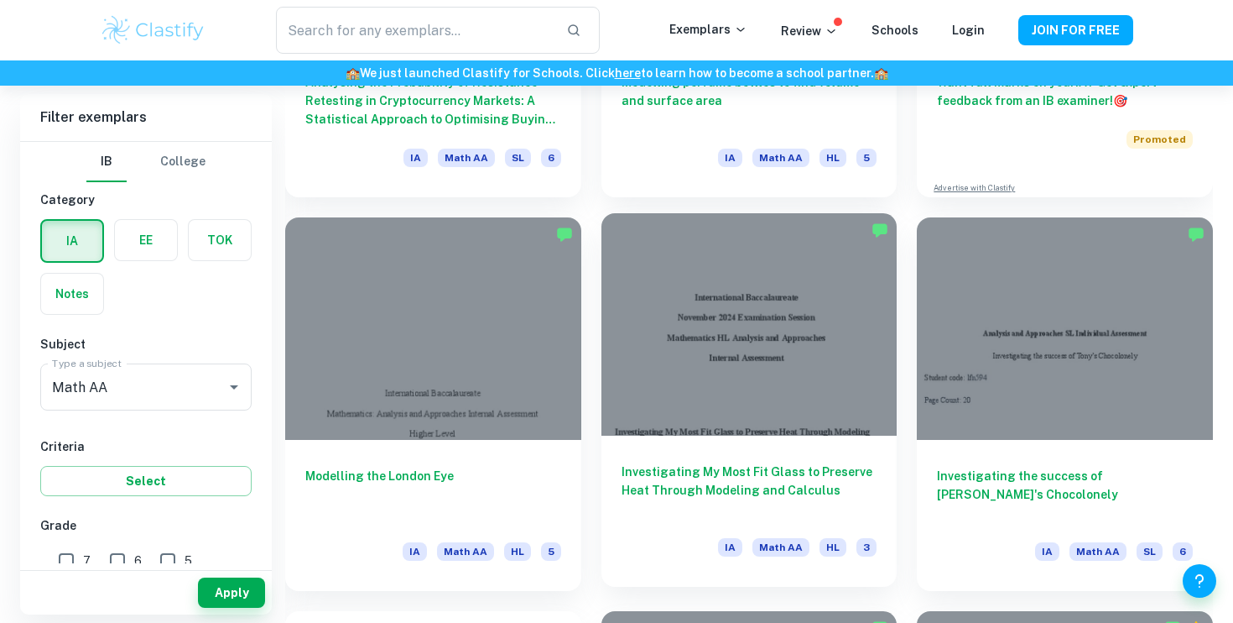
click at [760, 466] on h6 "Investigating My Most Fit Glass to Preserve Heat Through Modeling and Calculus" at bounding box center [750, 489] width 256 height 55
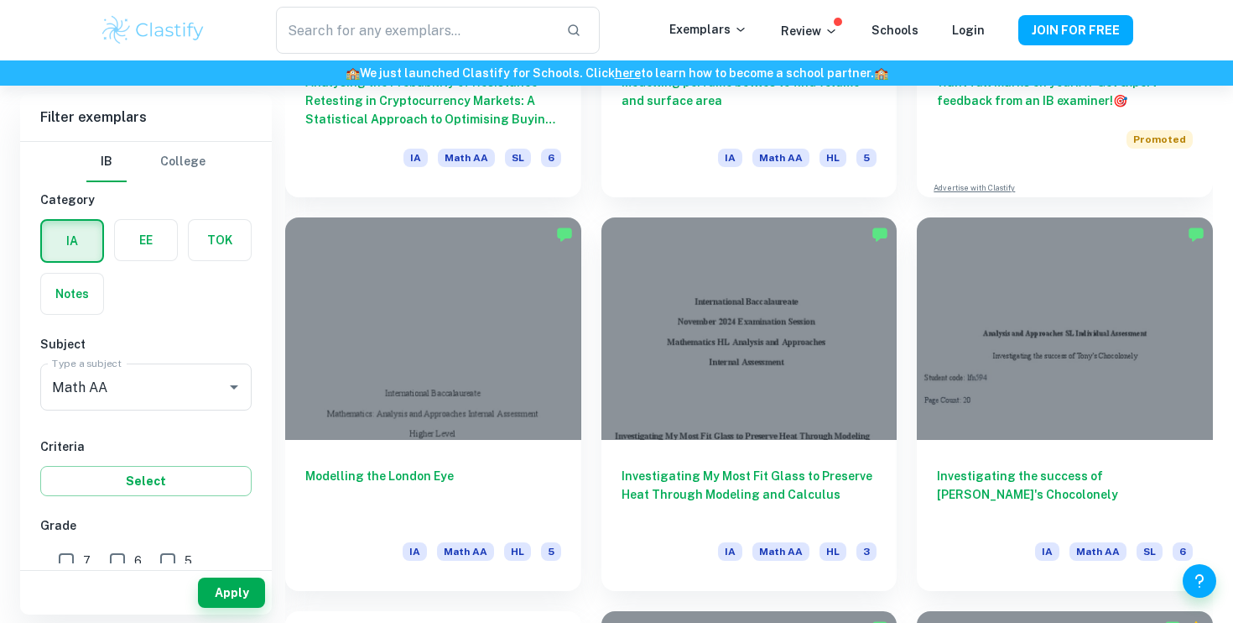
scroll to position [0, 0]
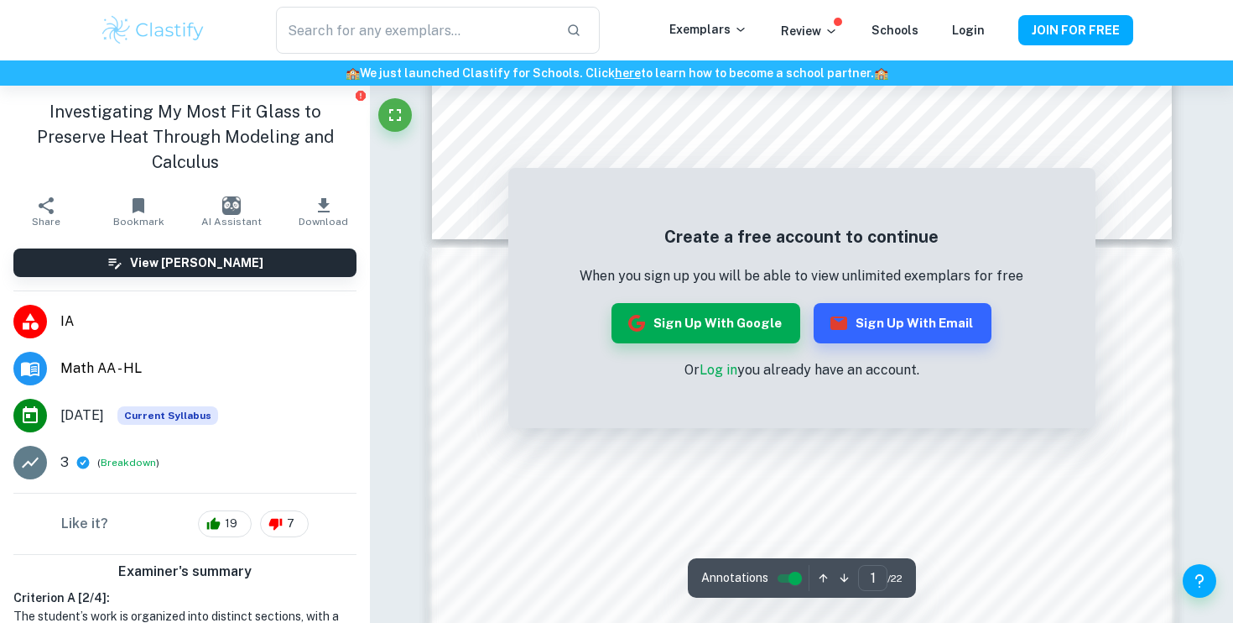
scroll to position [1523, 0]
